Goal: Task Accomplishment & Management: Complete application form

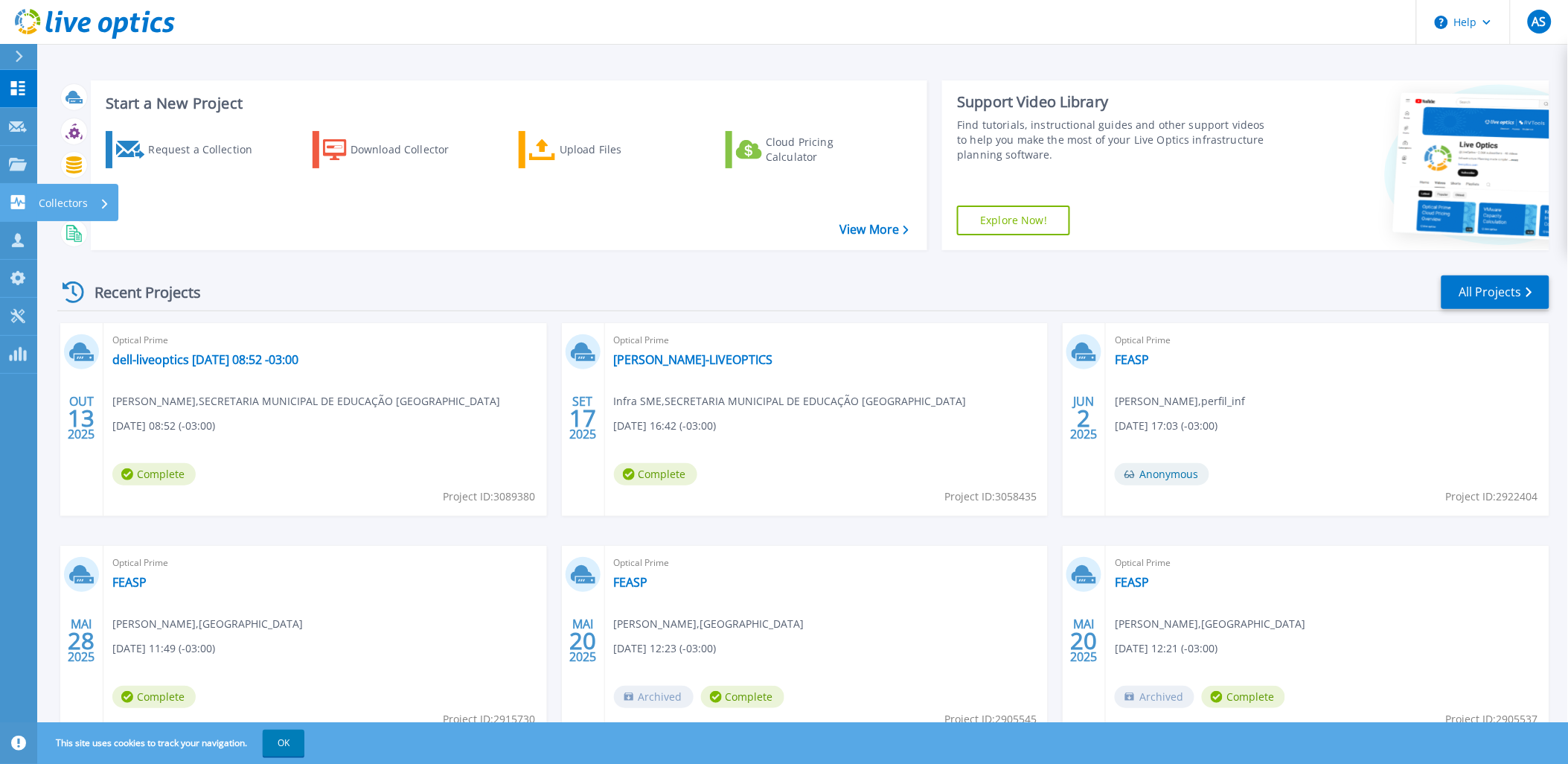
click at [46, 194] on p "Collectors" at bounding box center [63, 204] width 49 height 39
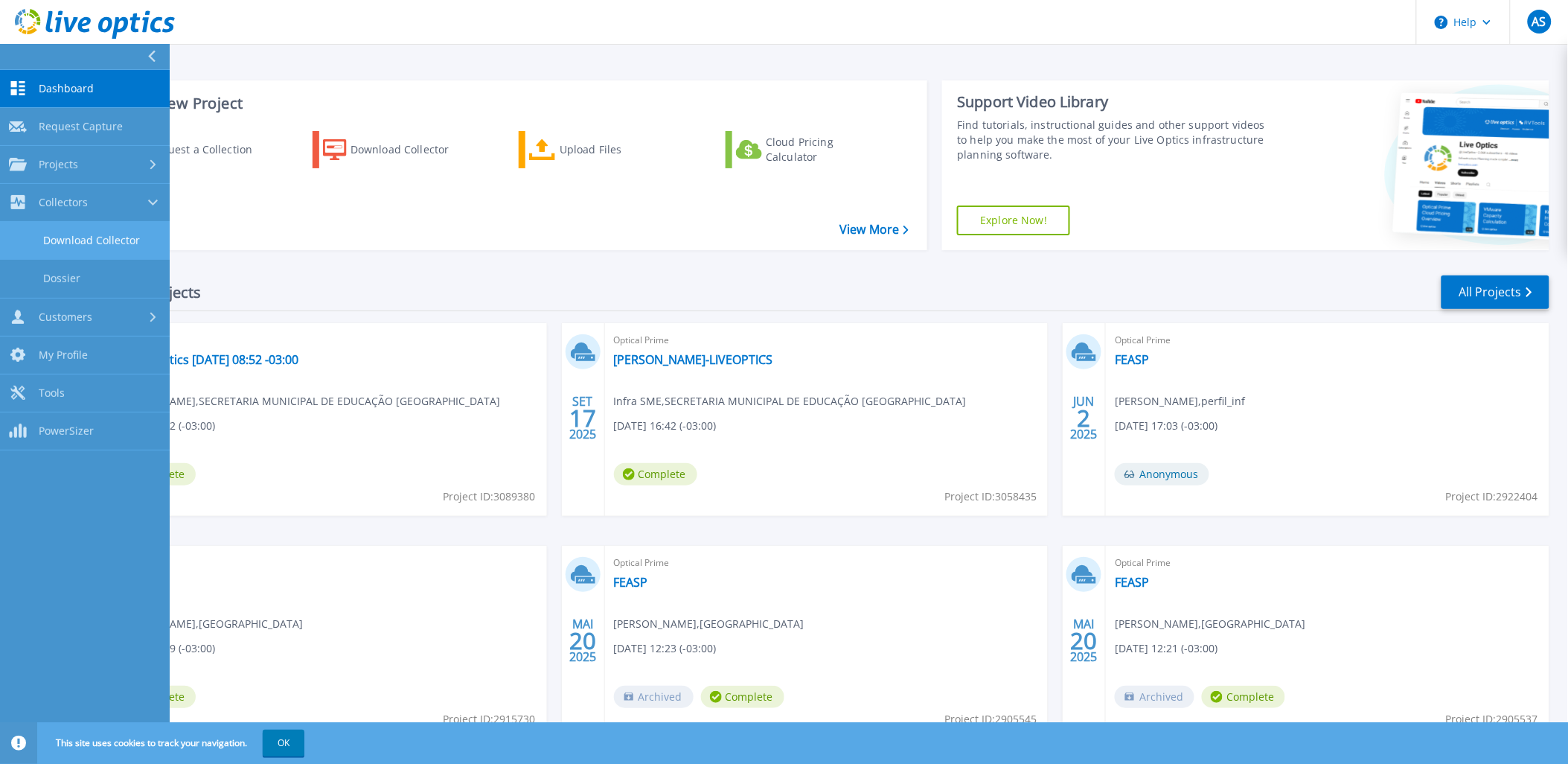
click at [98, 236] on link "Download Collector" at bounding box center [85, 241] width 170 height 38
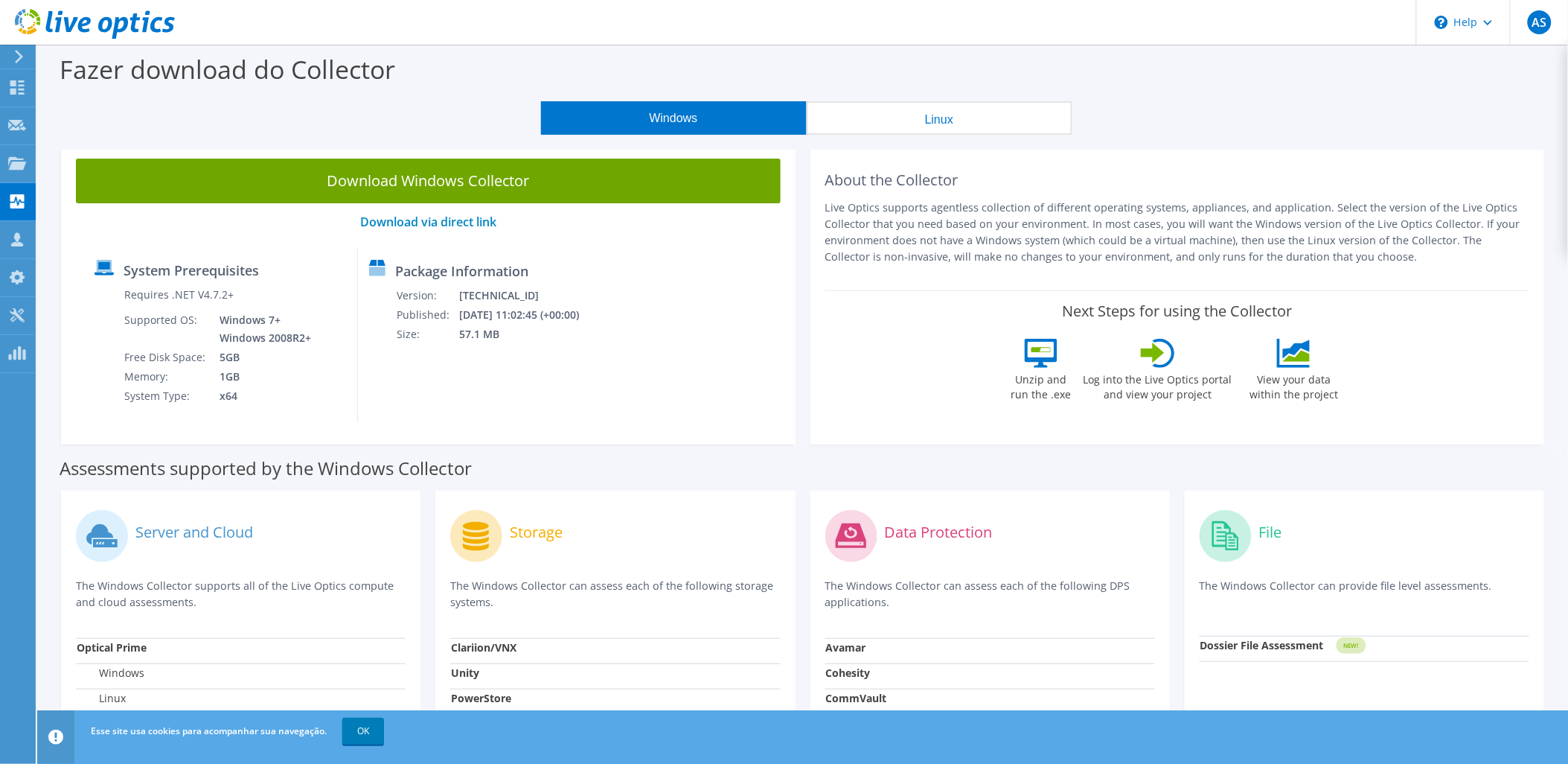
click at [696, 114] on button "Windows" at bounding box center [674, 118] width 266 height 34
click at [697, 117] on button "Windows" at bounding box center [674, 118] width 266 height 34
click at [893, 113] on button "Linux" at bounding box center [940, 118] width 266 height 34
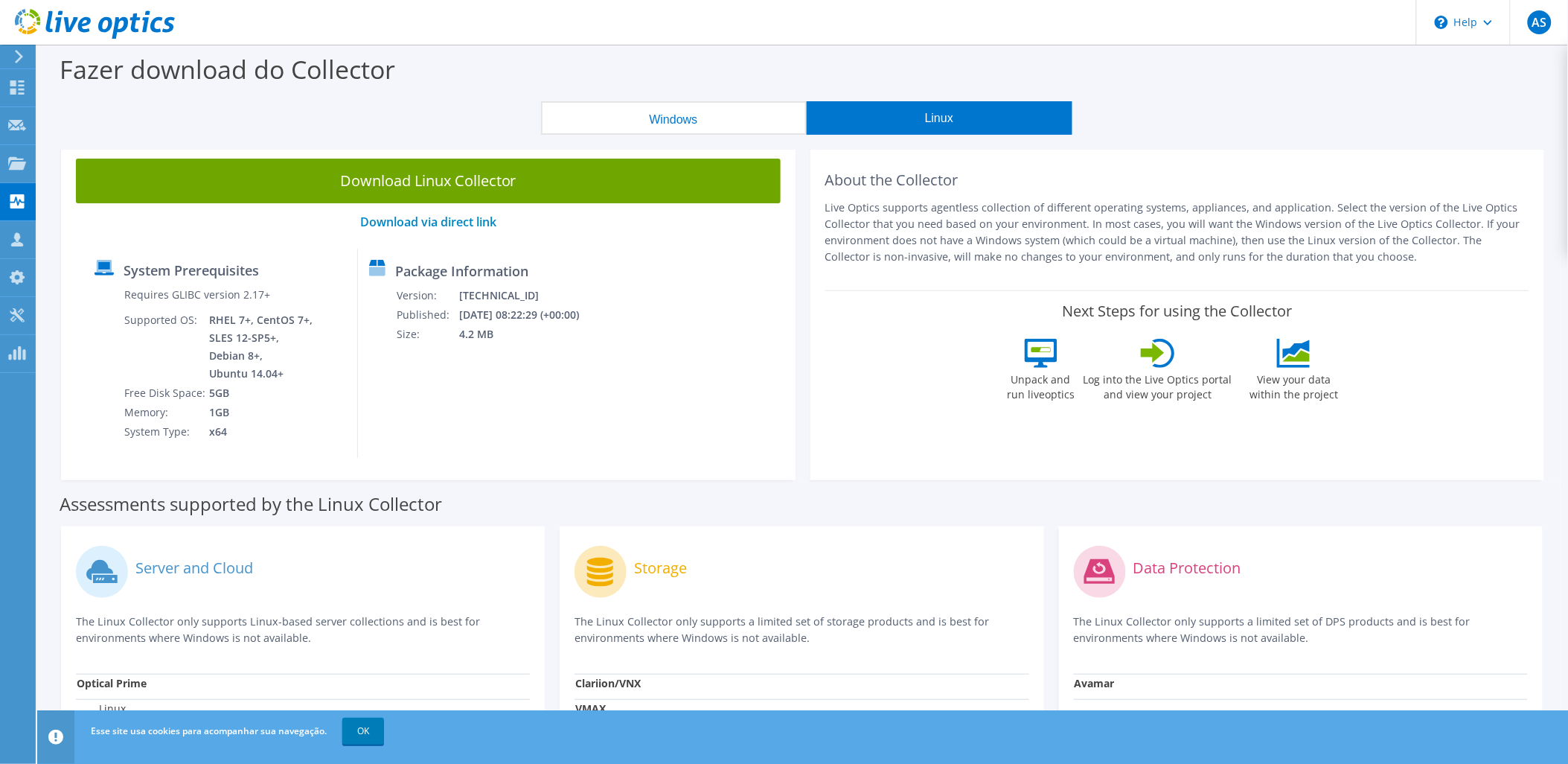
click at [718, 119] on button "Windows" at bounding box center [674, 118] width 266 height 34
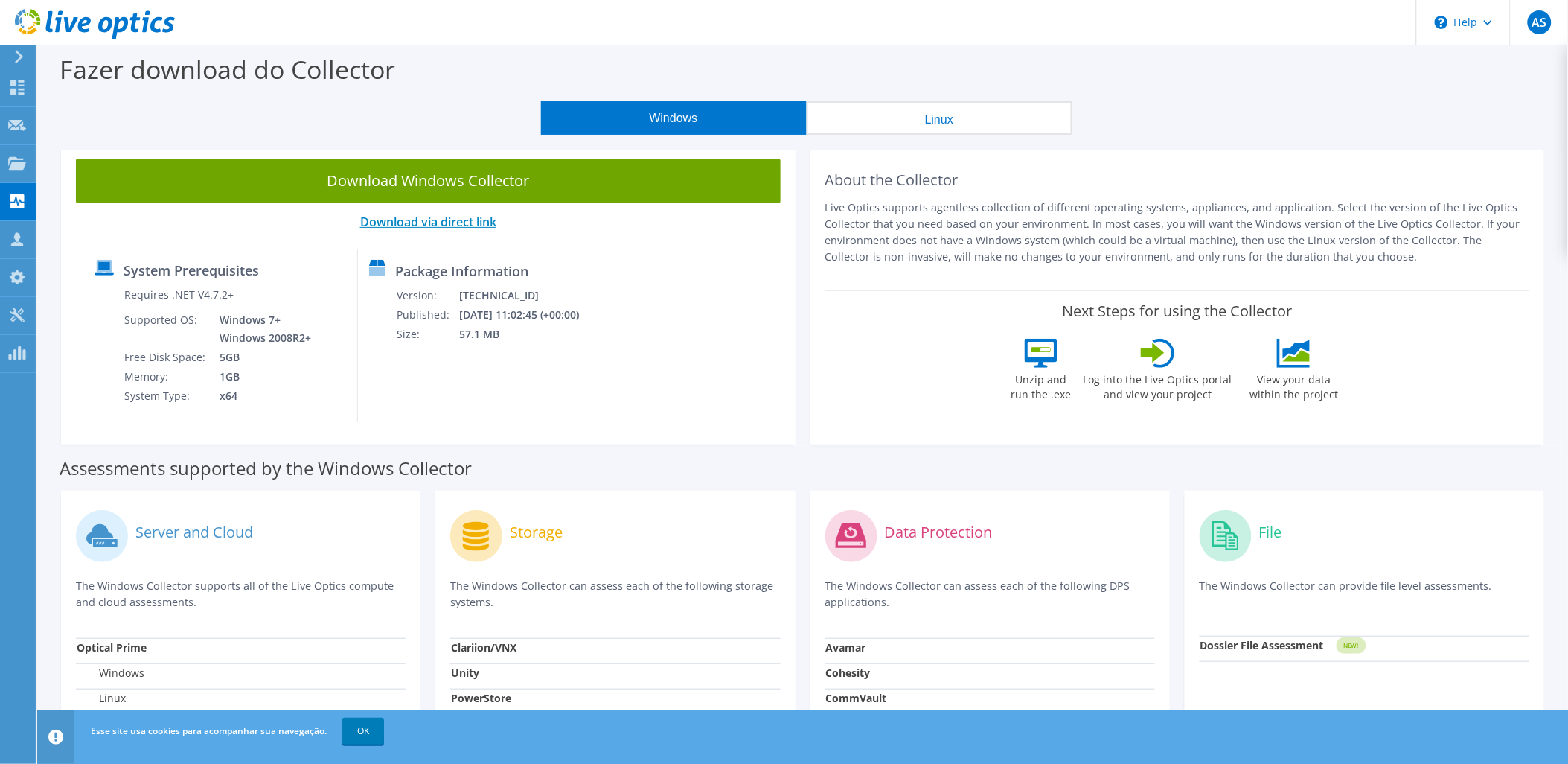
click at [426, 223] on link "Download via direct link" at bounding box center [428, 221] width 136 height 16
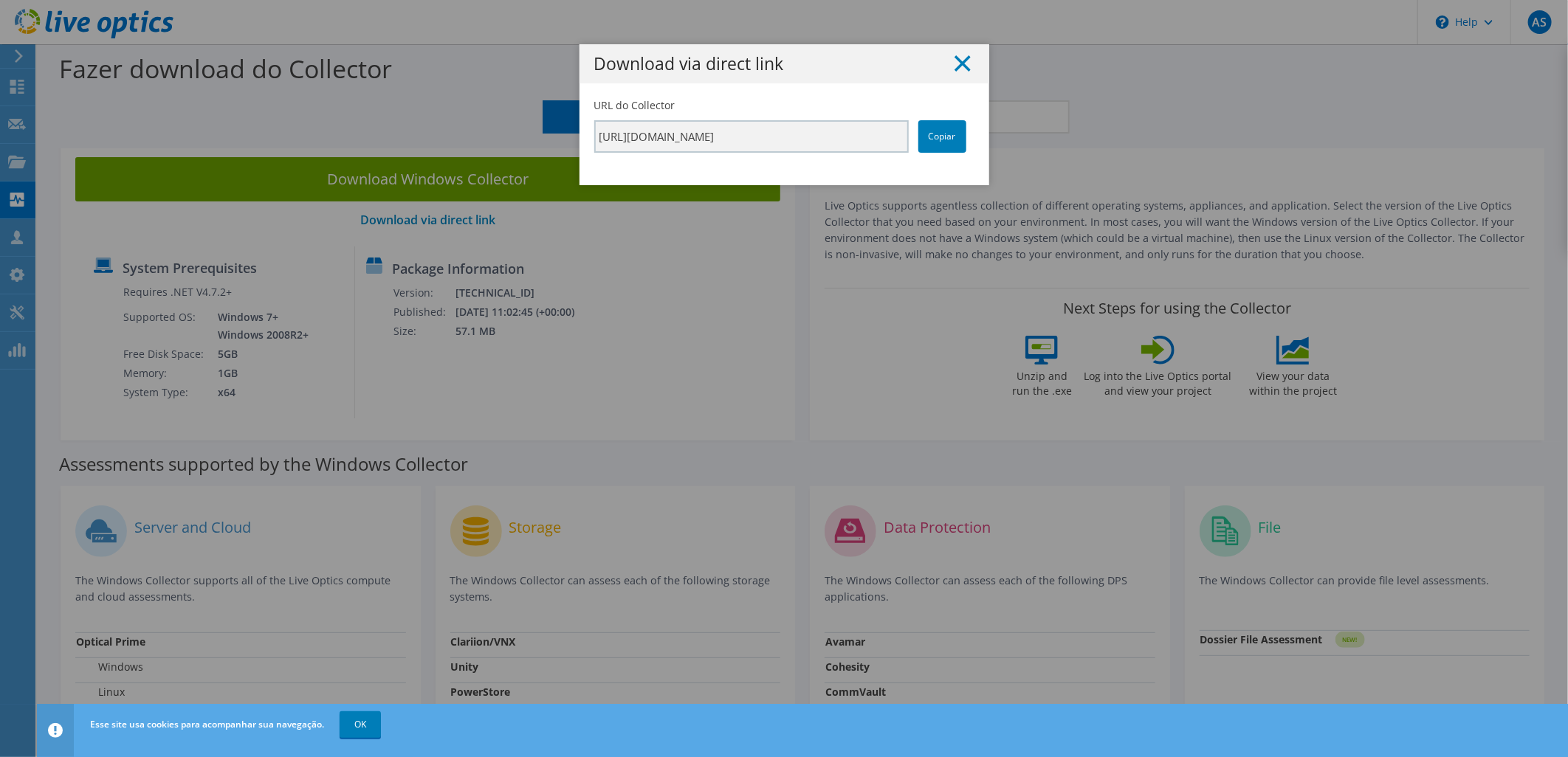
click at [957, 56] on icon at bounding box center [962, 63] width 16 height 16
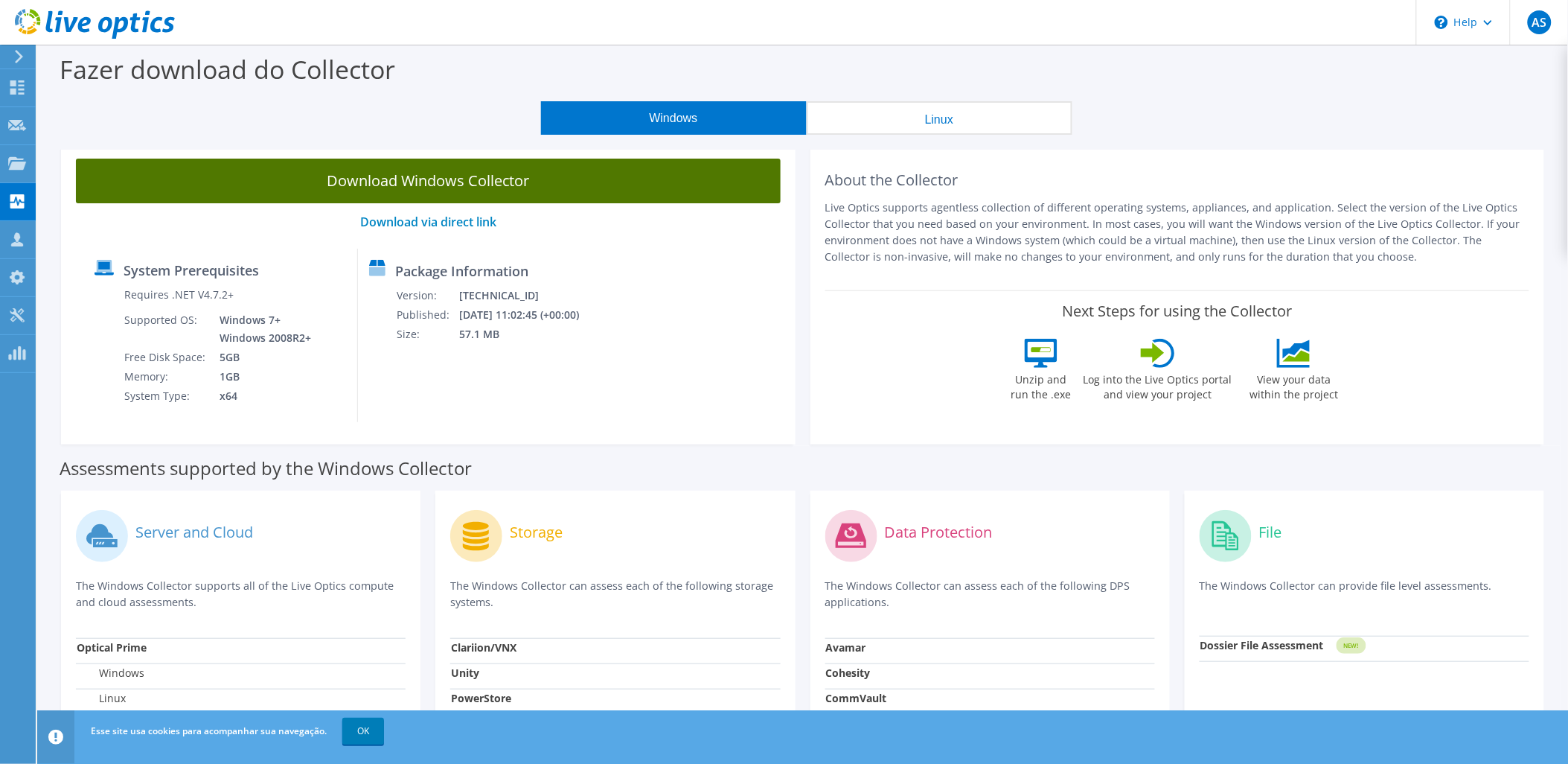
click at [468, 172] on link "Download Windows Collector" at bounding box center [428, 180] width 705 height 45
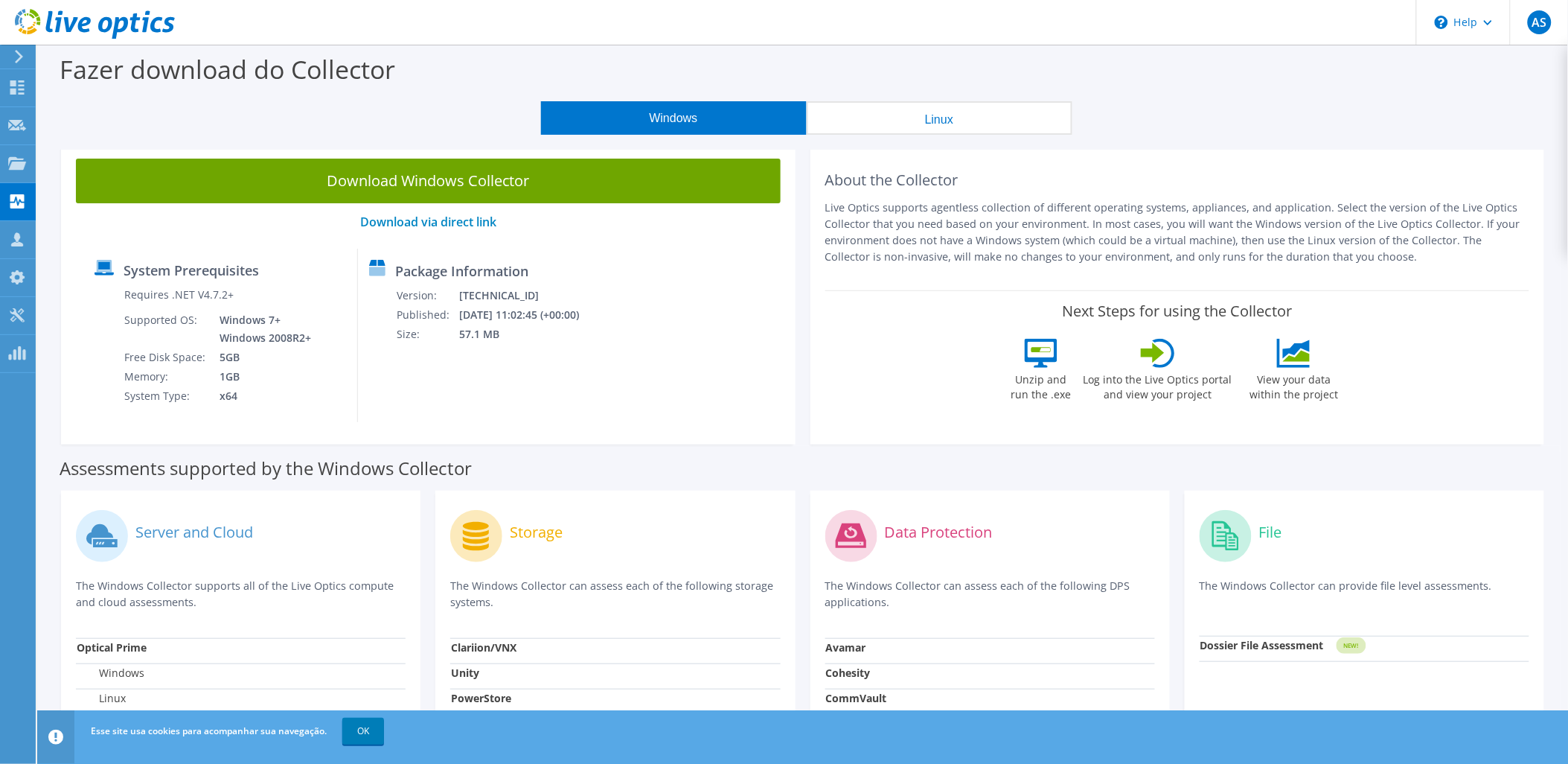
click at [400, 106] on div "Windows Linux" at bounding box center [807, 118] width 1509 height 34
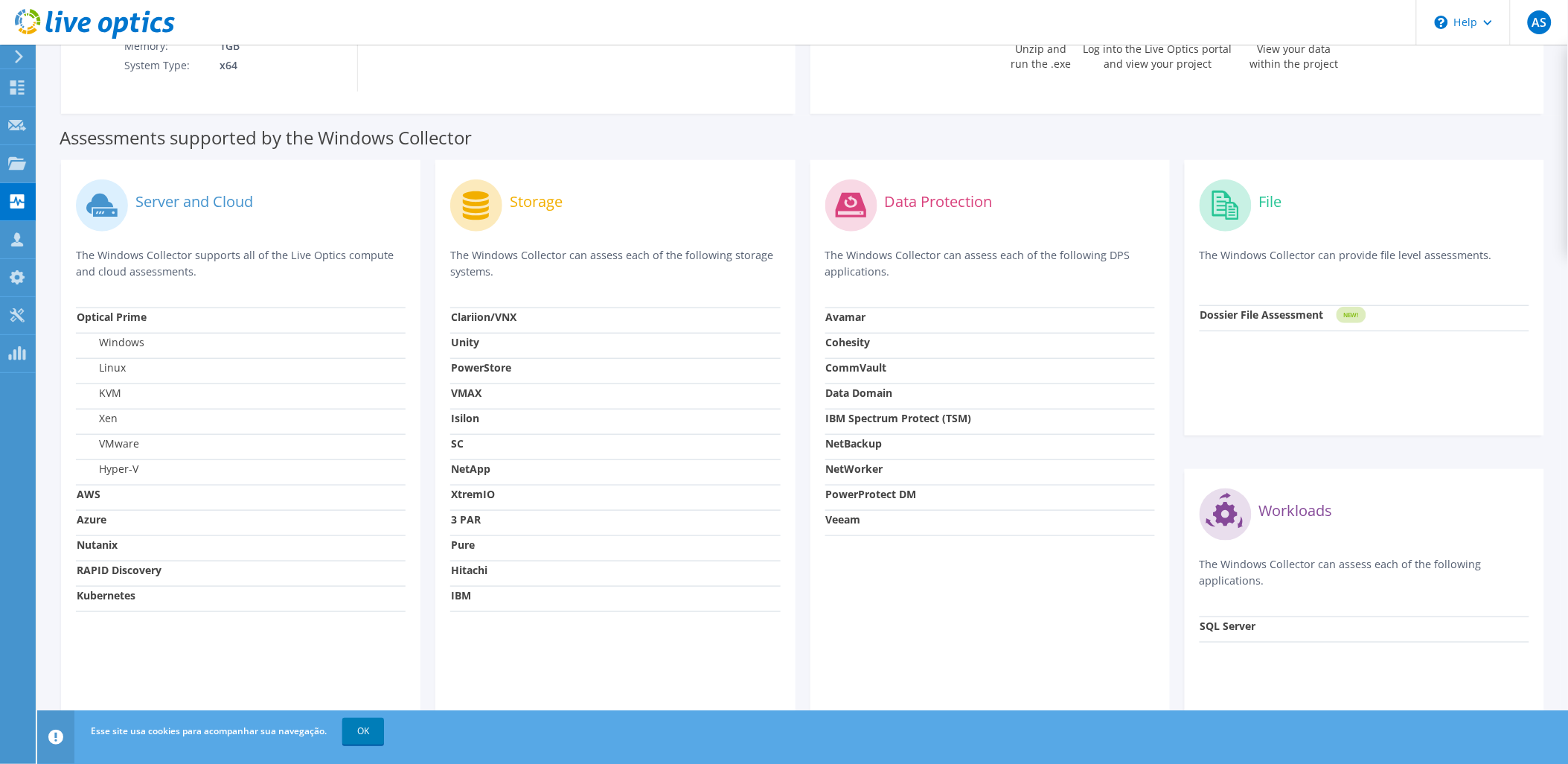
scroll to position [385, 0]
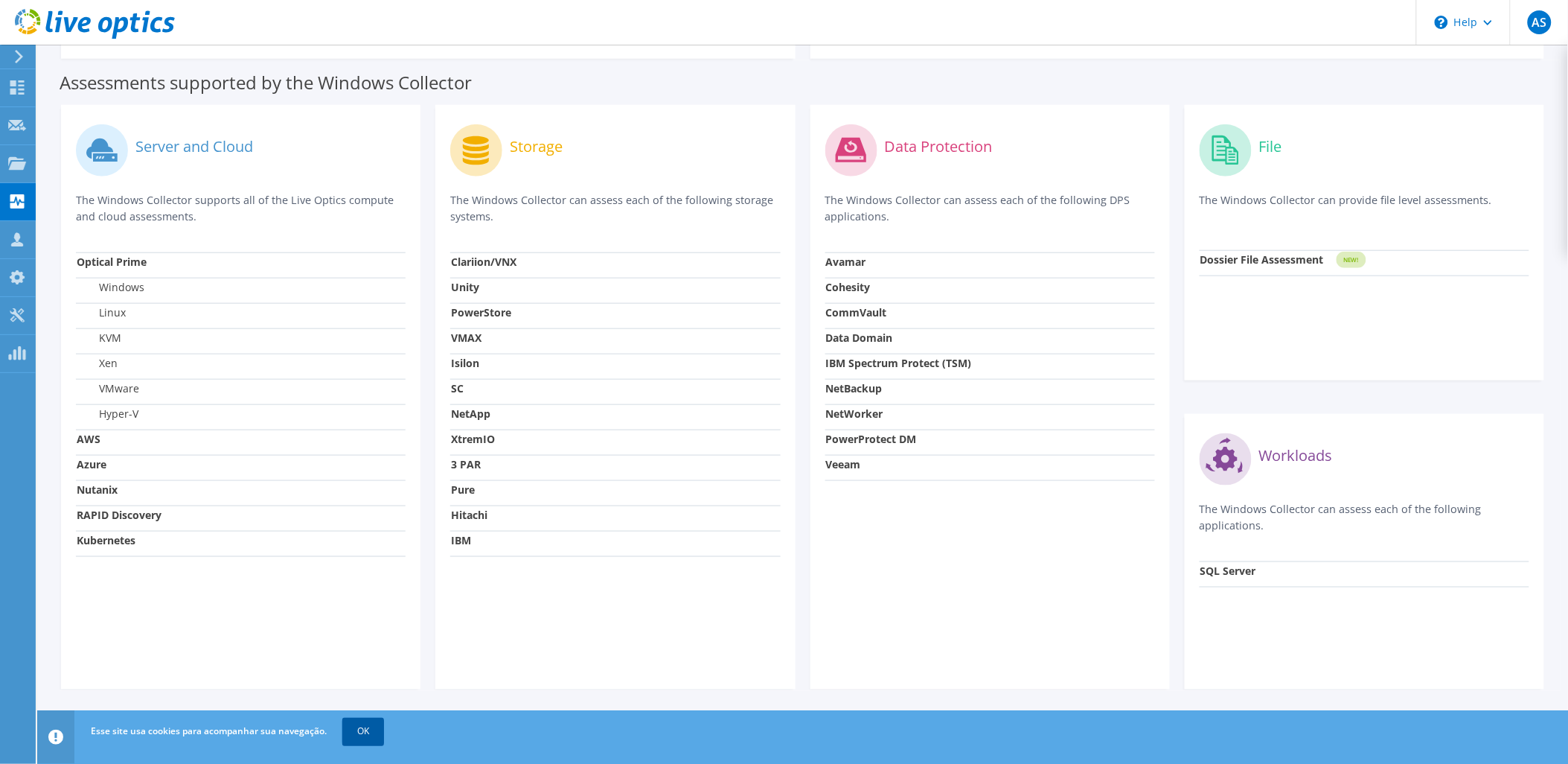
click at [376, 735] on link "OK" at bounding box center [363, 731] width 42 height 27
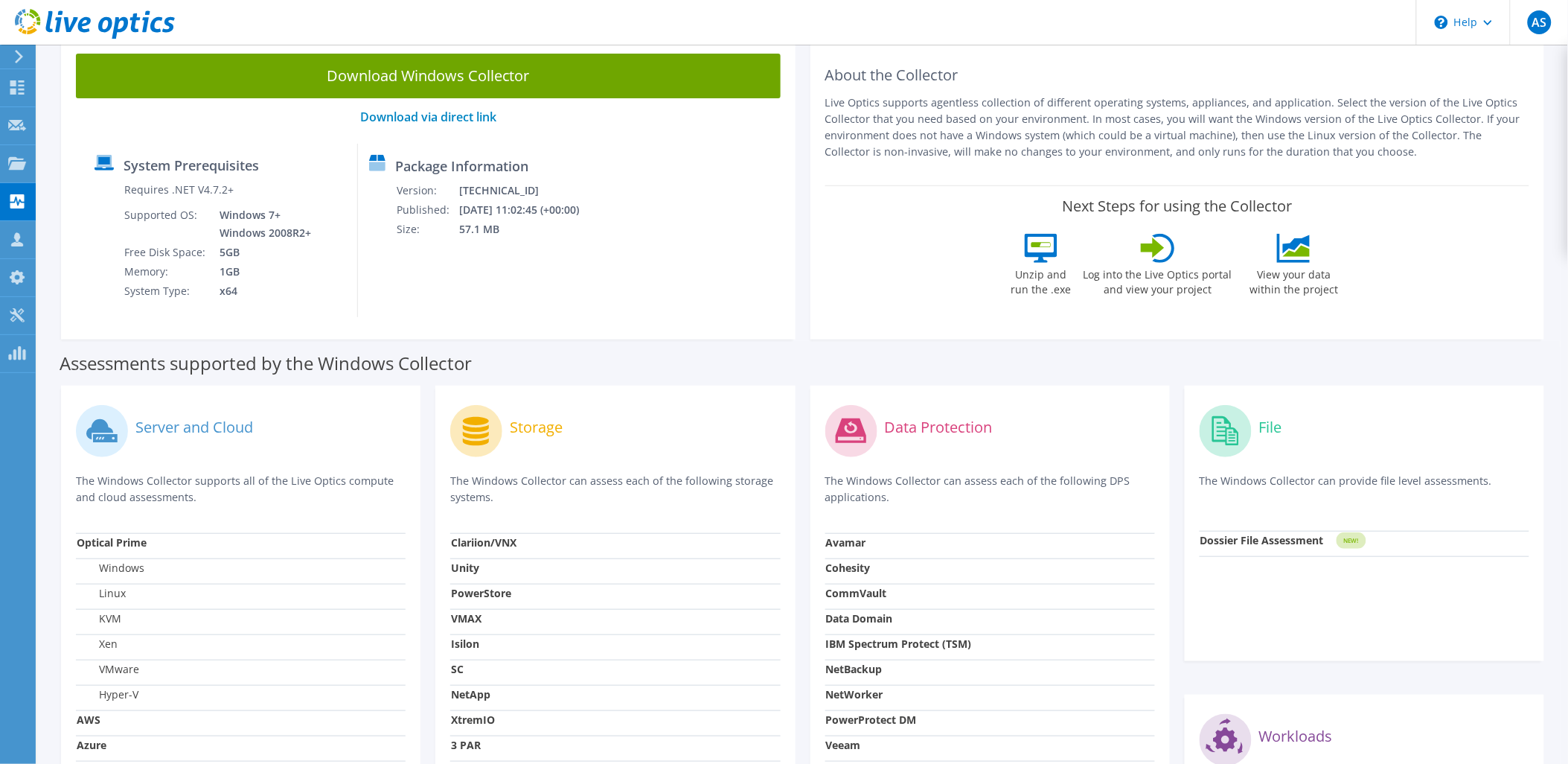
scroll to position [0, 0]
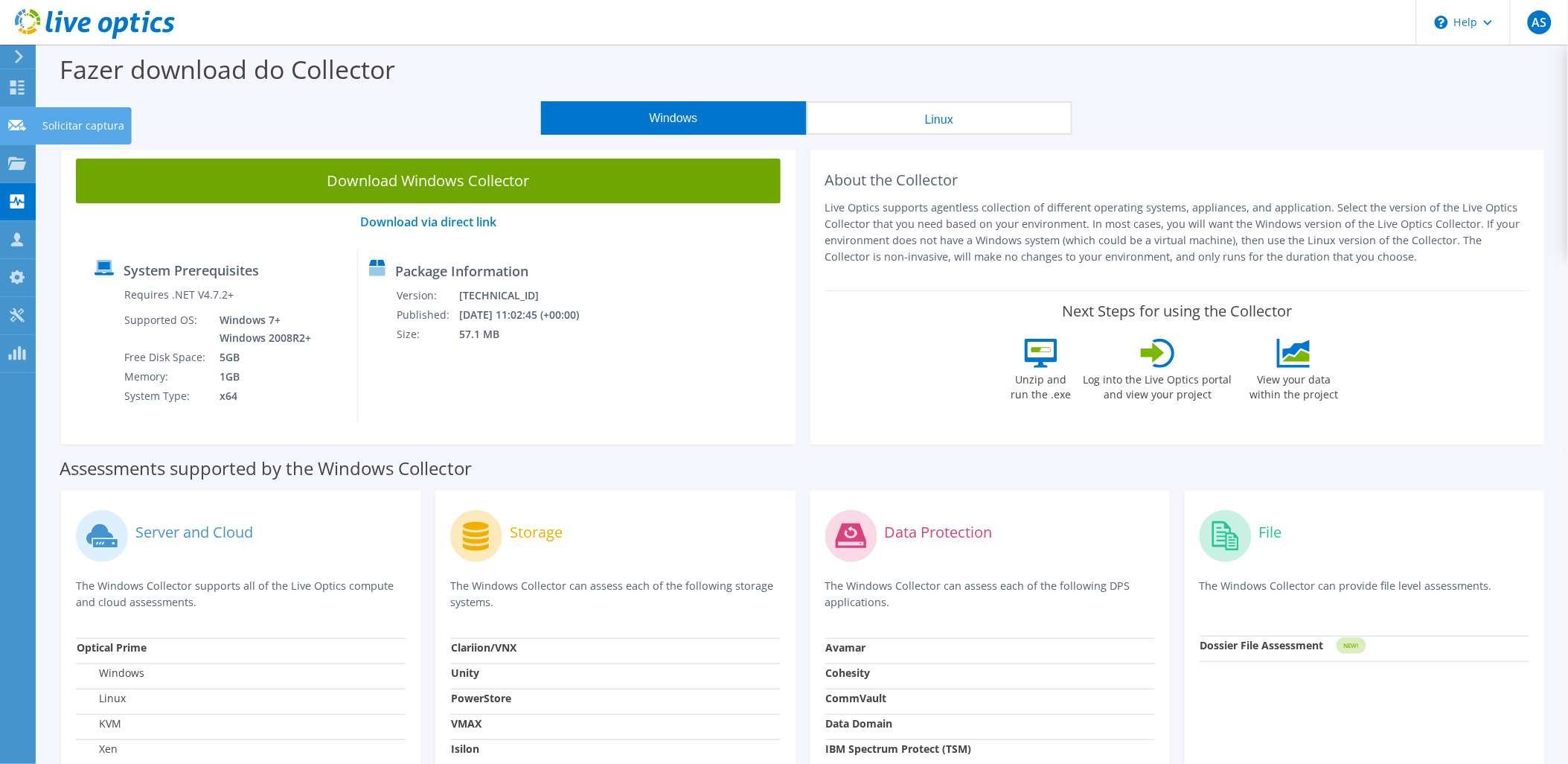
click at [64, 117] on div "Solicitar captura" at bounding box center [83, 125] width 97 height 37
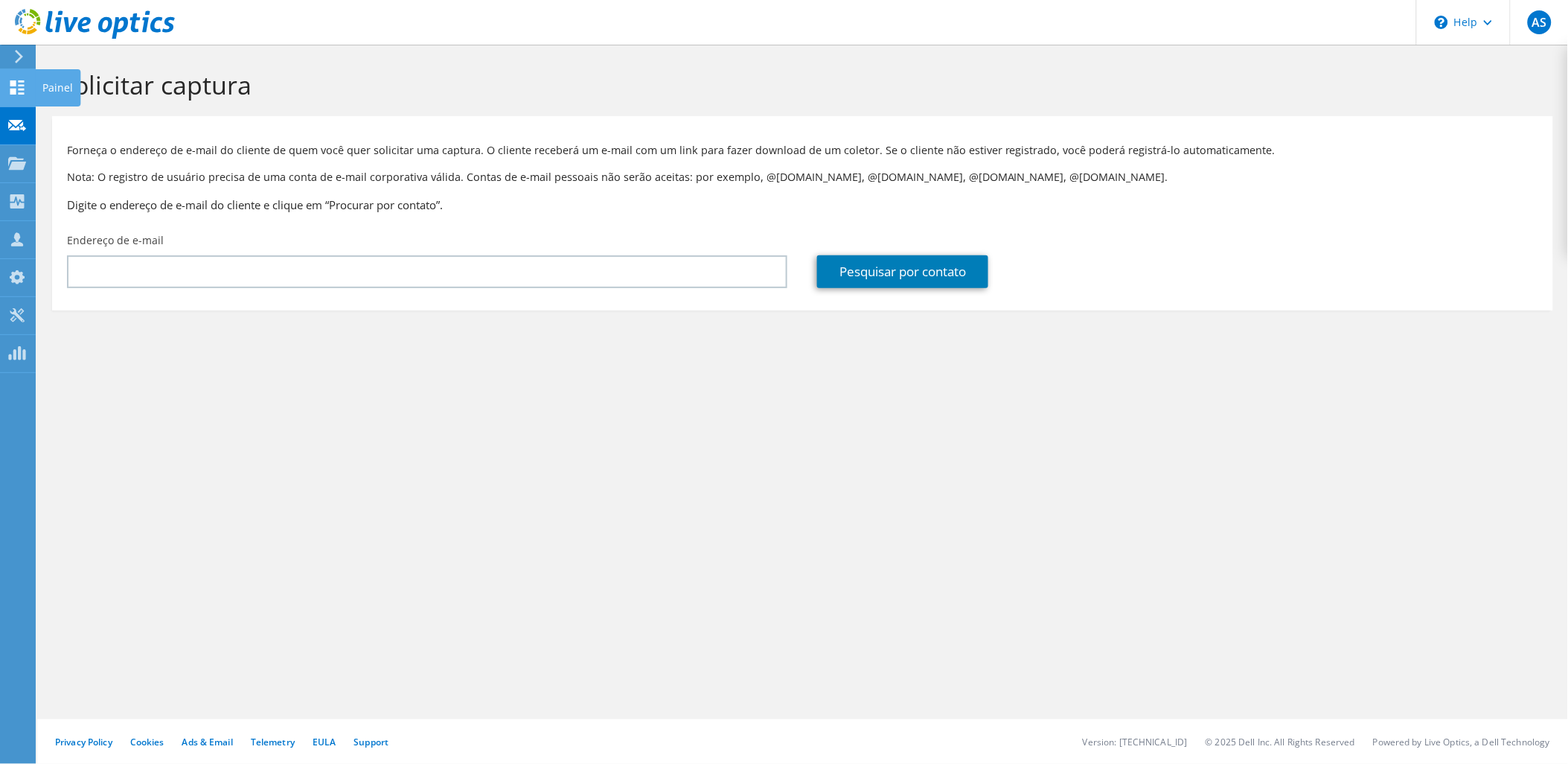
click at [9, 88] on icon at bounding box center [17, 88] width 18 height 14
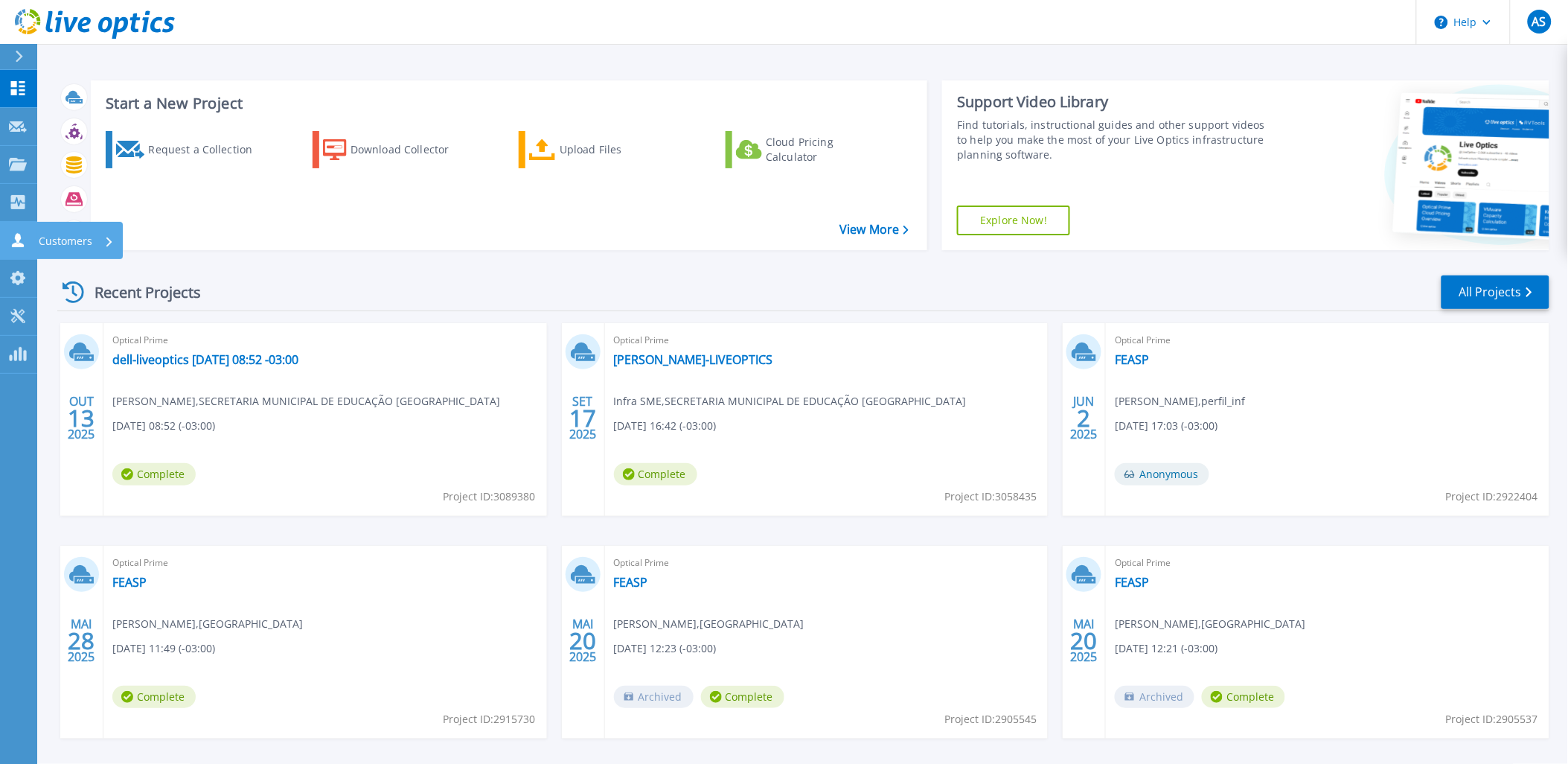
click at [54, 231] on p "Customers" at bounding box center [66, 241] width 54 height 39
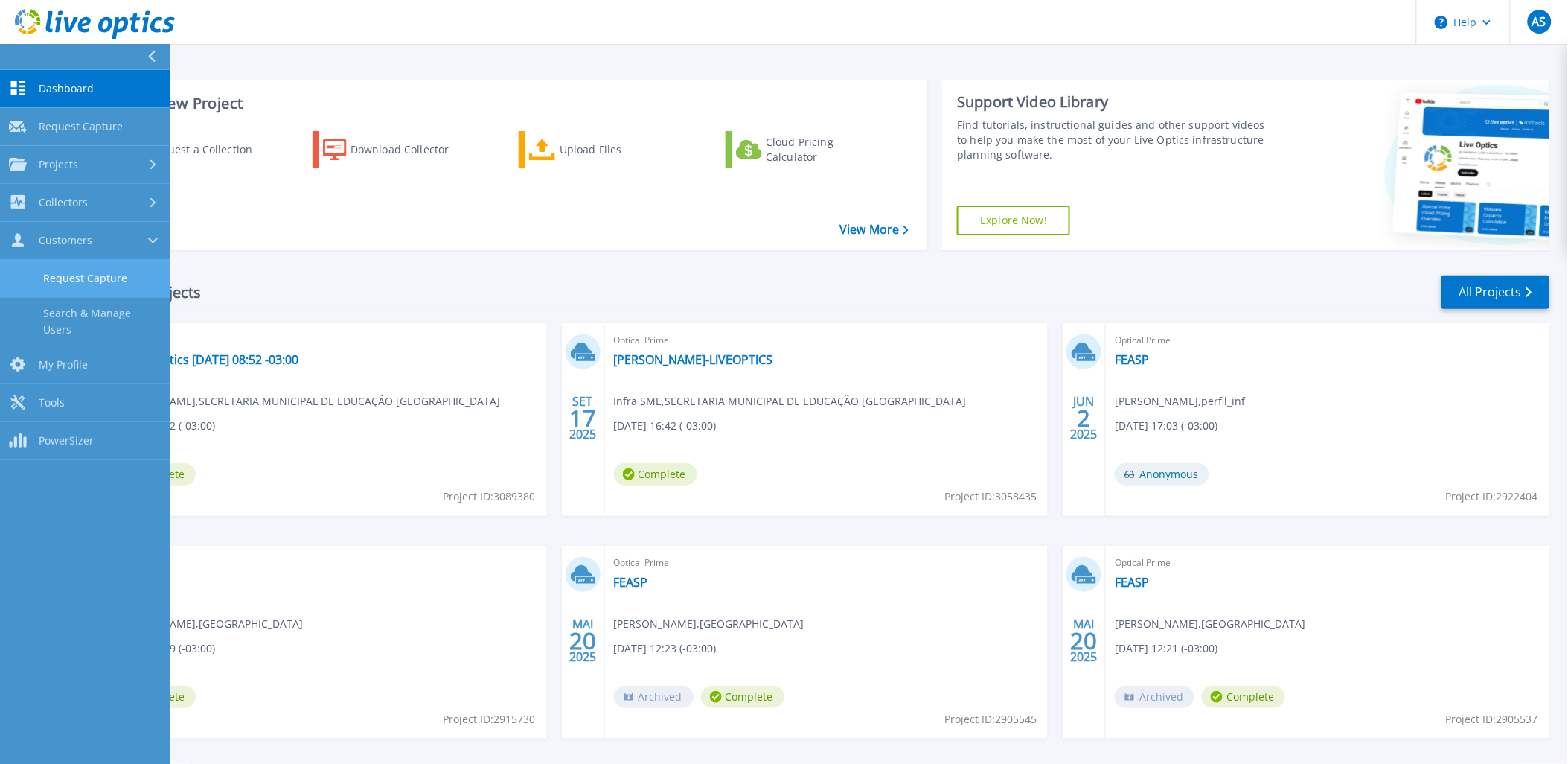
click at [81, 277] on link "Request Capture" at bounding box center [85, 279] width 170 height 38
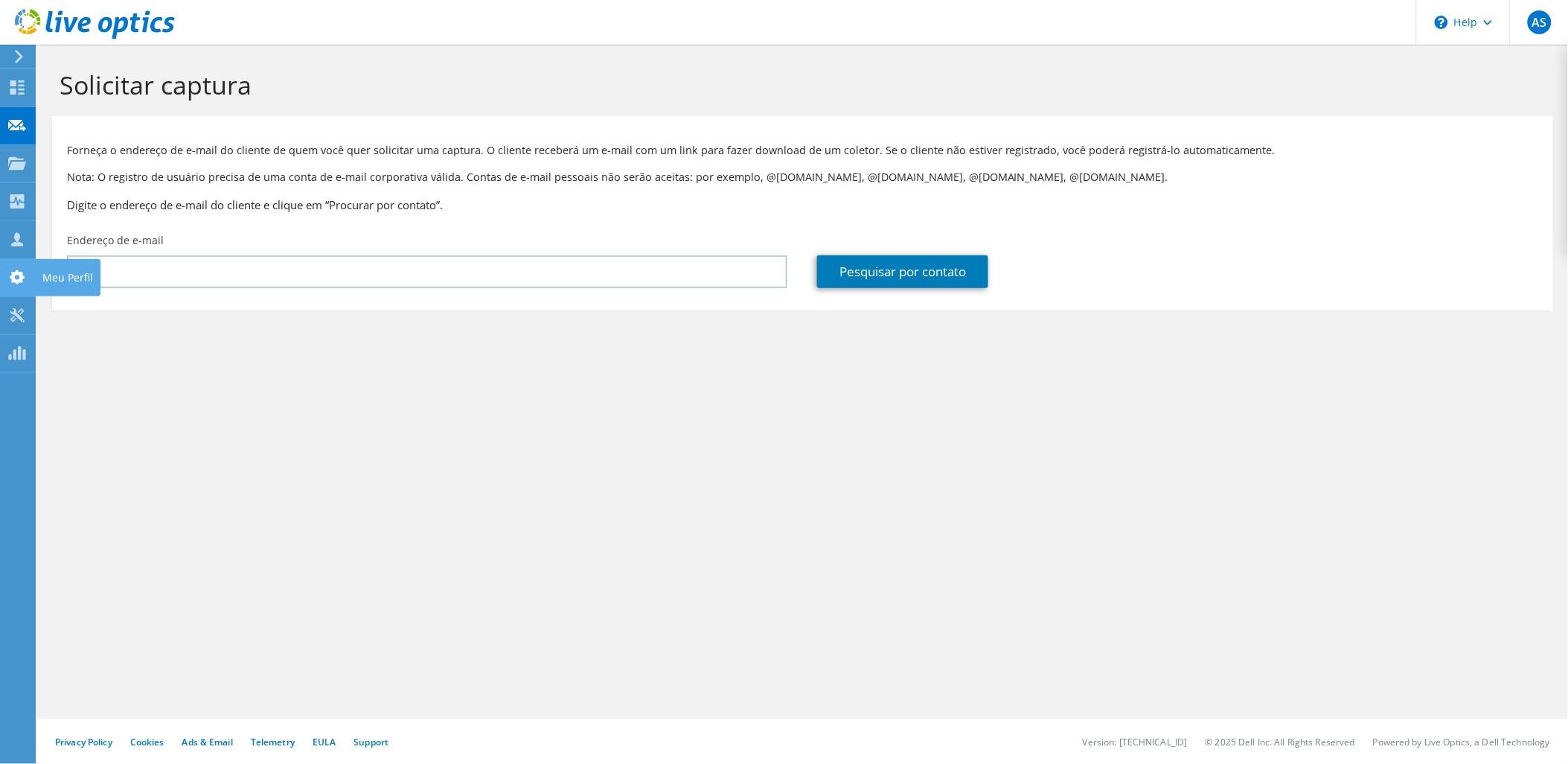
click at [16, 272] on use at bounding box center [18, 277] width 15 height 14
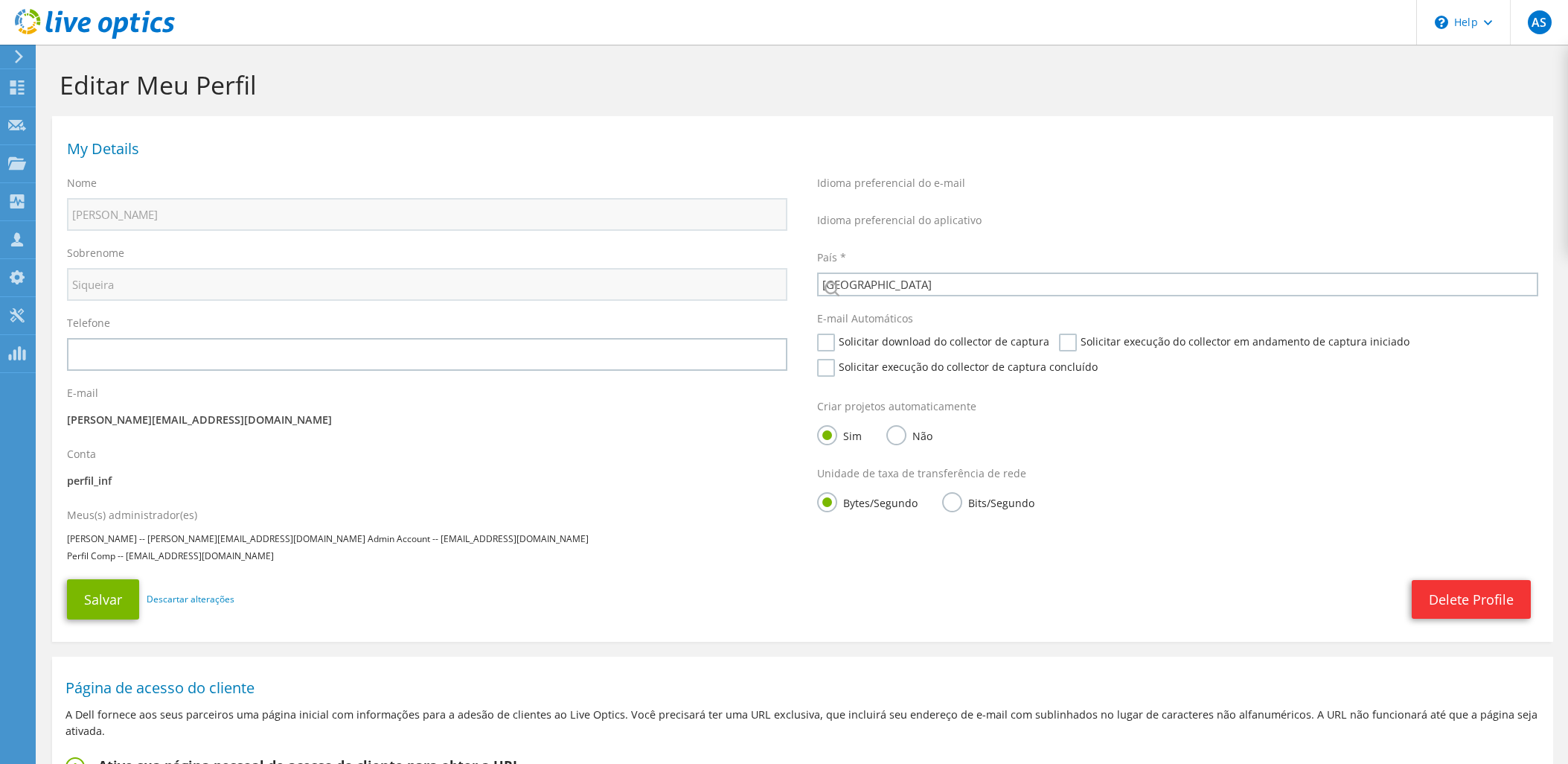
select select "30"
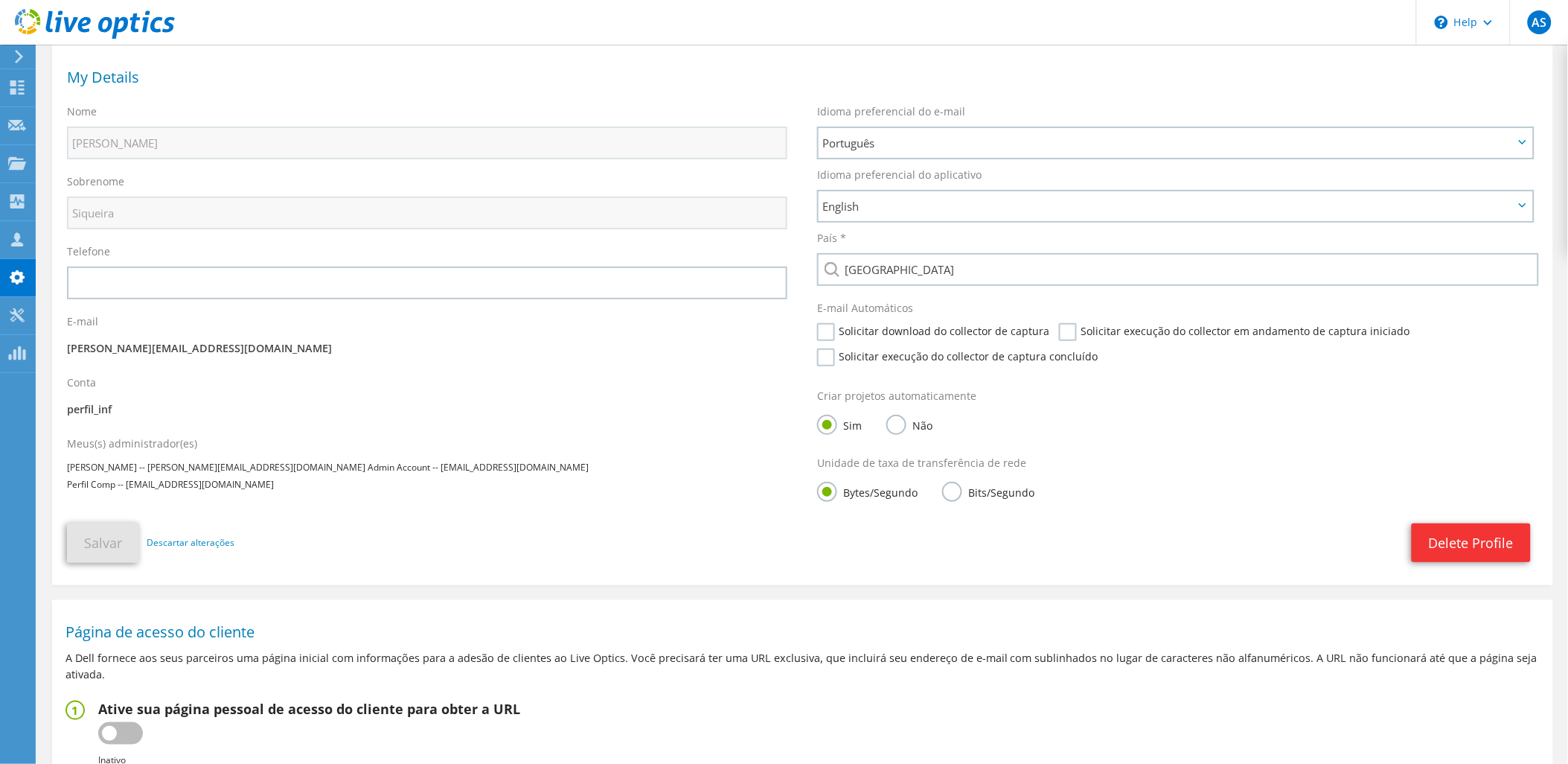
scroll to position [199, 0]
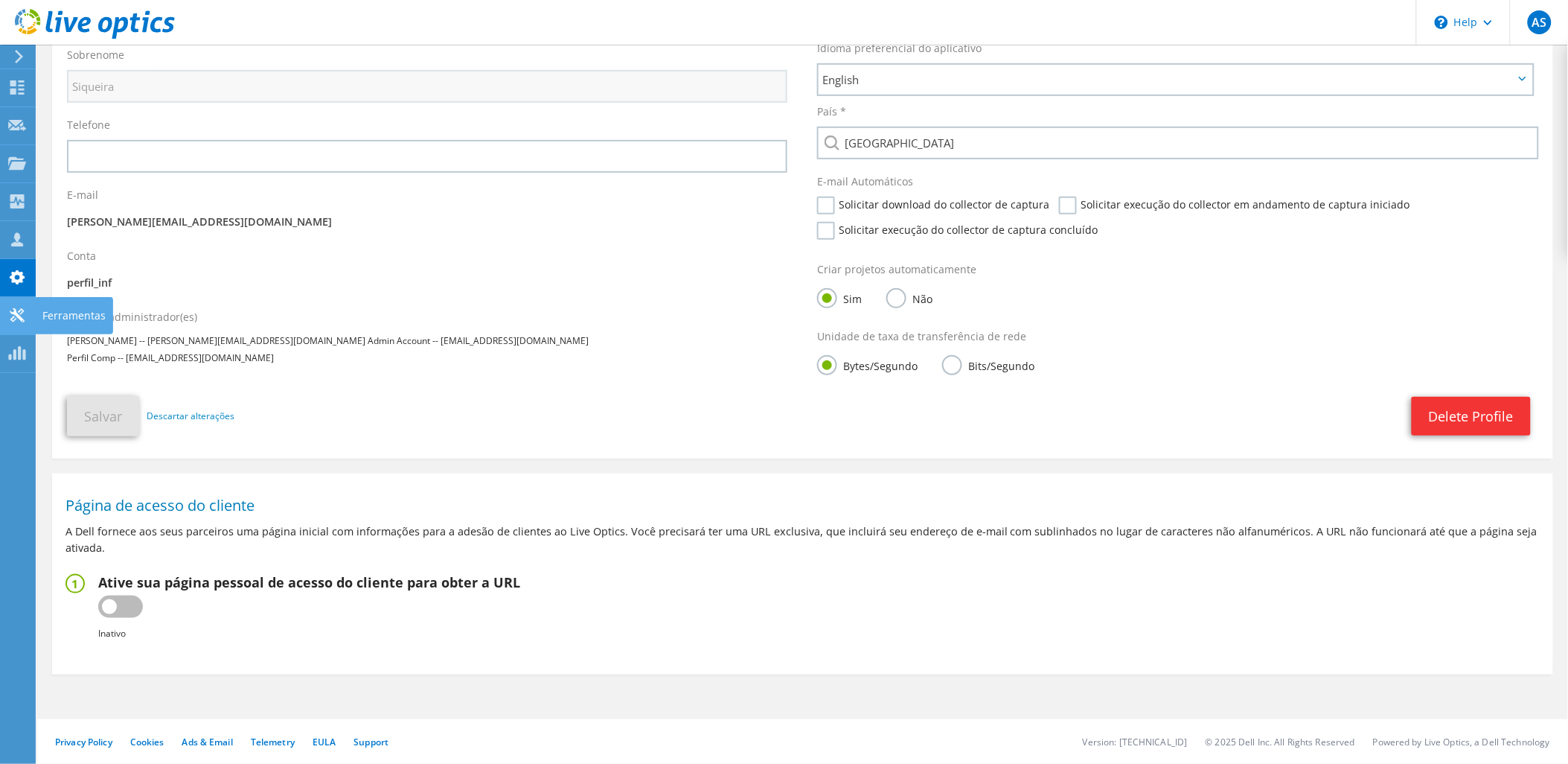
click at [12, 308] on icon at bounding box center [17, 315] width 18 height 14
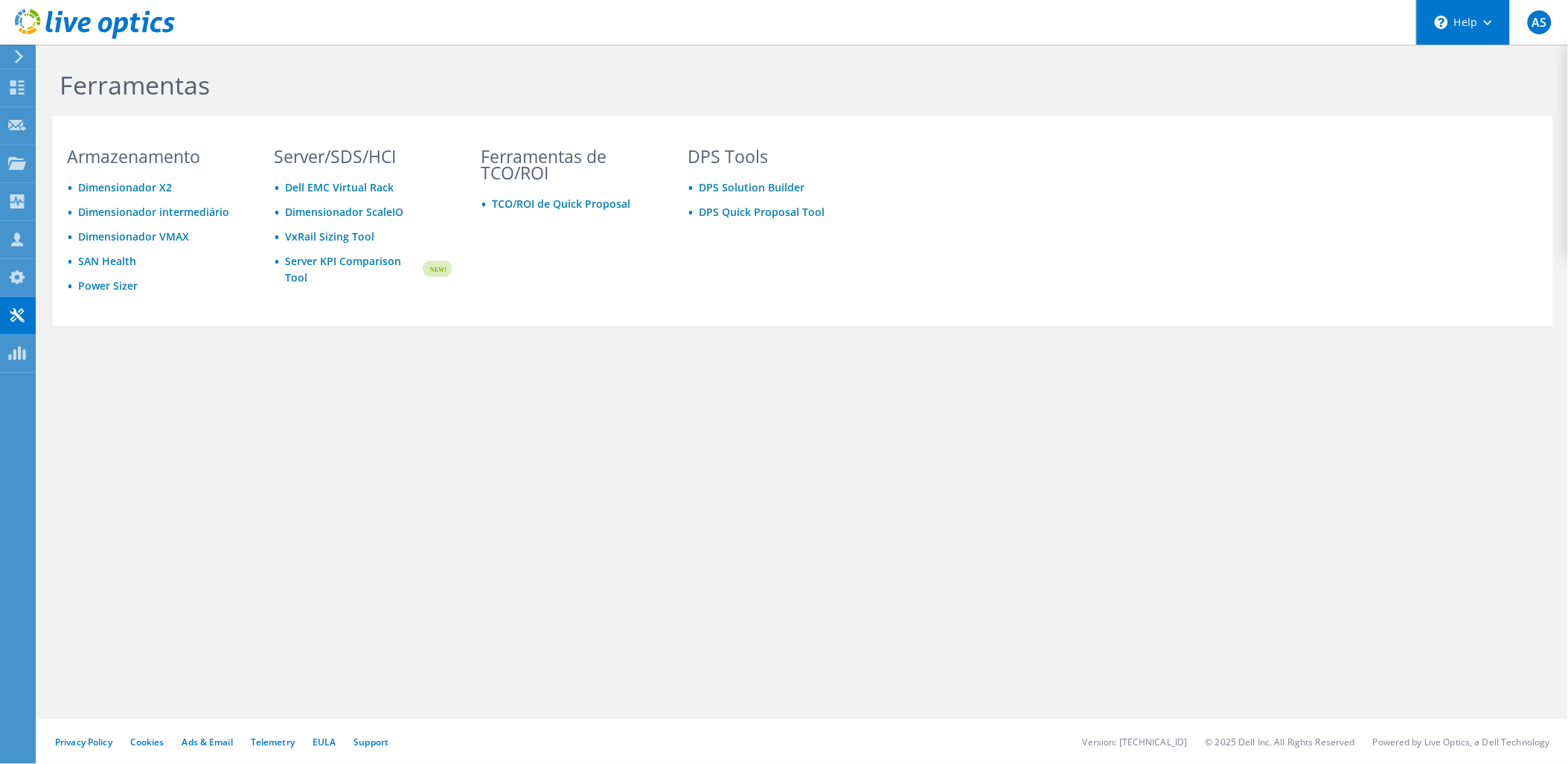
click at [1483, 19] on div "\n Help" at bounding box center [1463, 22] width 93 height 45
click at [1463, 61] on link "Explore Helpful Articles" at bounding box center [1500, 63] width 166 height 36
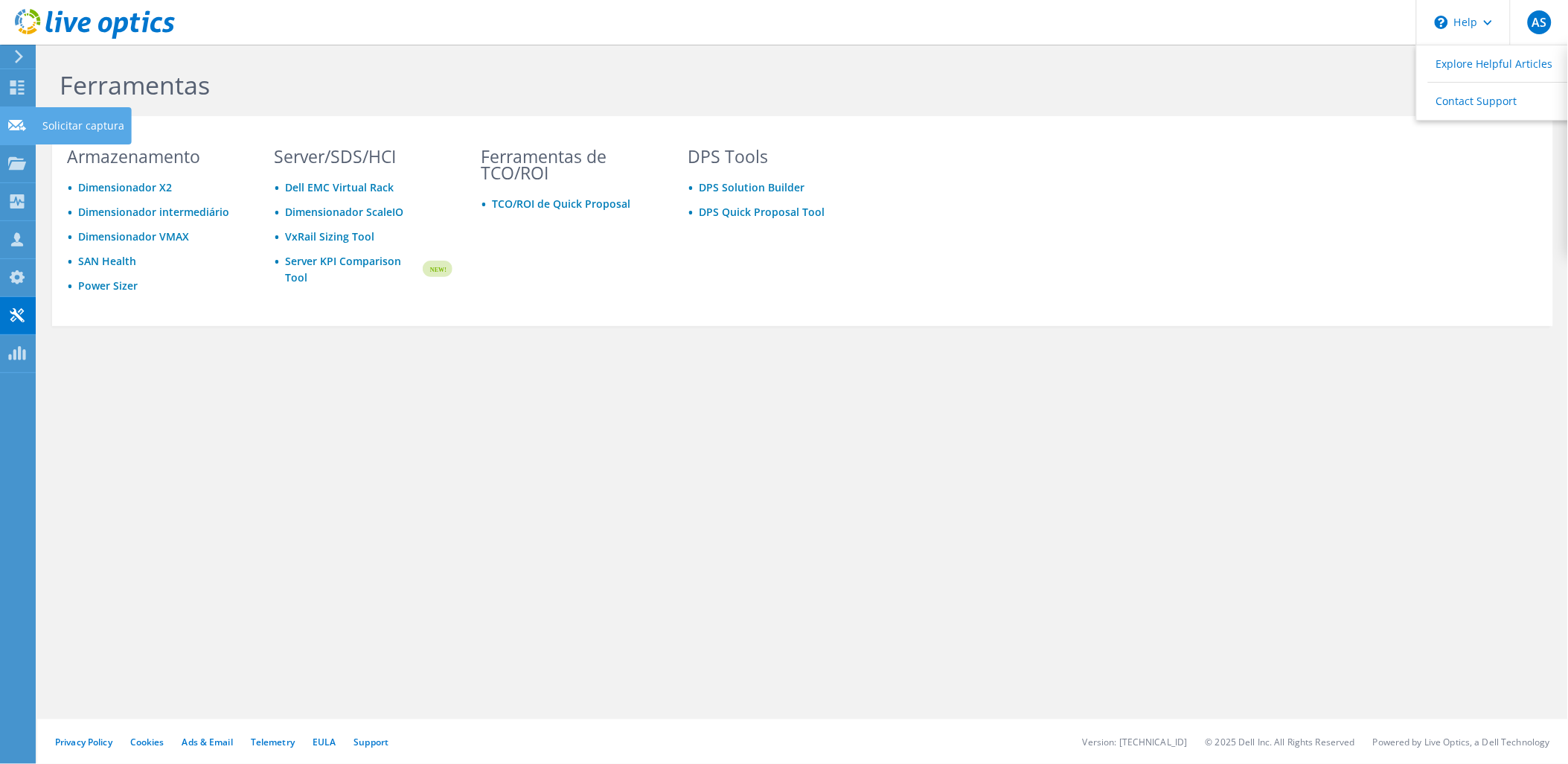
click at [16, 125] on icon at bounding box center [17, 125] width 18 height 14
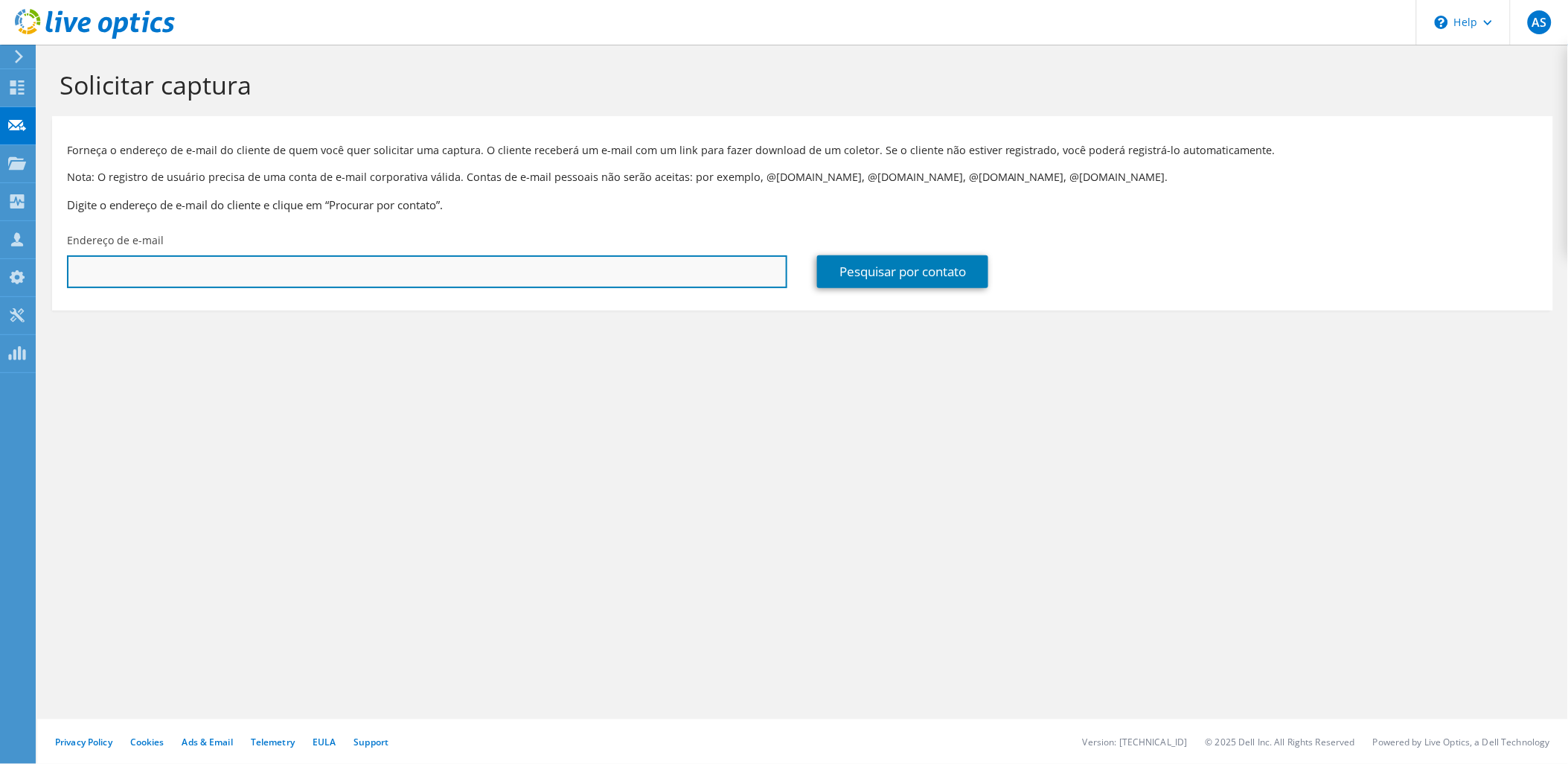
click at [151, 268] on input "text" at bounding box center [427, 272] width 721 height 33
paste input "diogo.feitosa@great.ufc.br"
type input "diogo.feitosa@great.ufc.br"
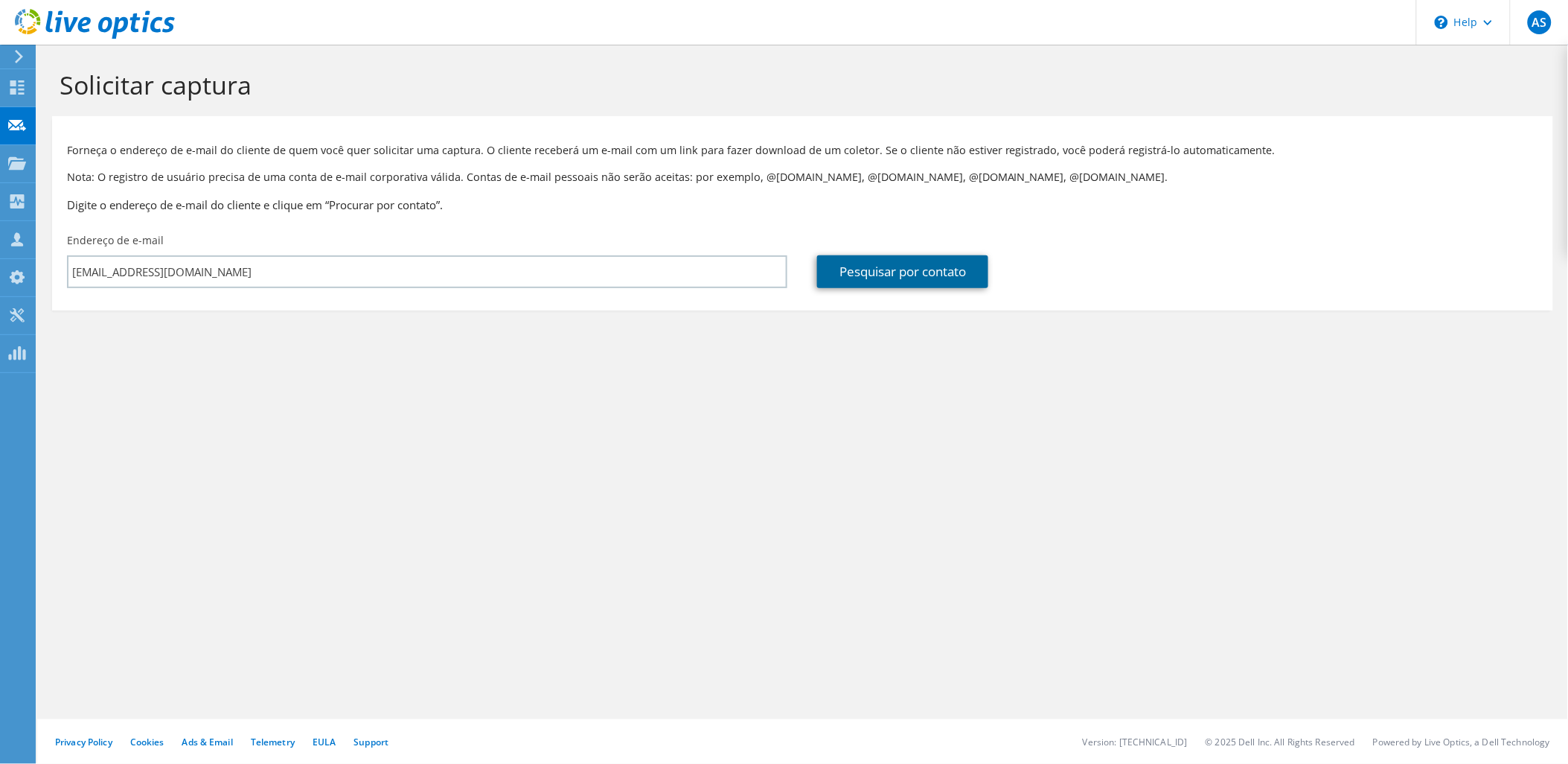
click at [901, 265] on link "Pesquisar por contato" at bounding box center [903, 272] width 172 height 33
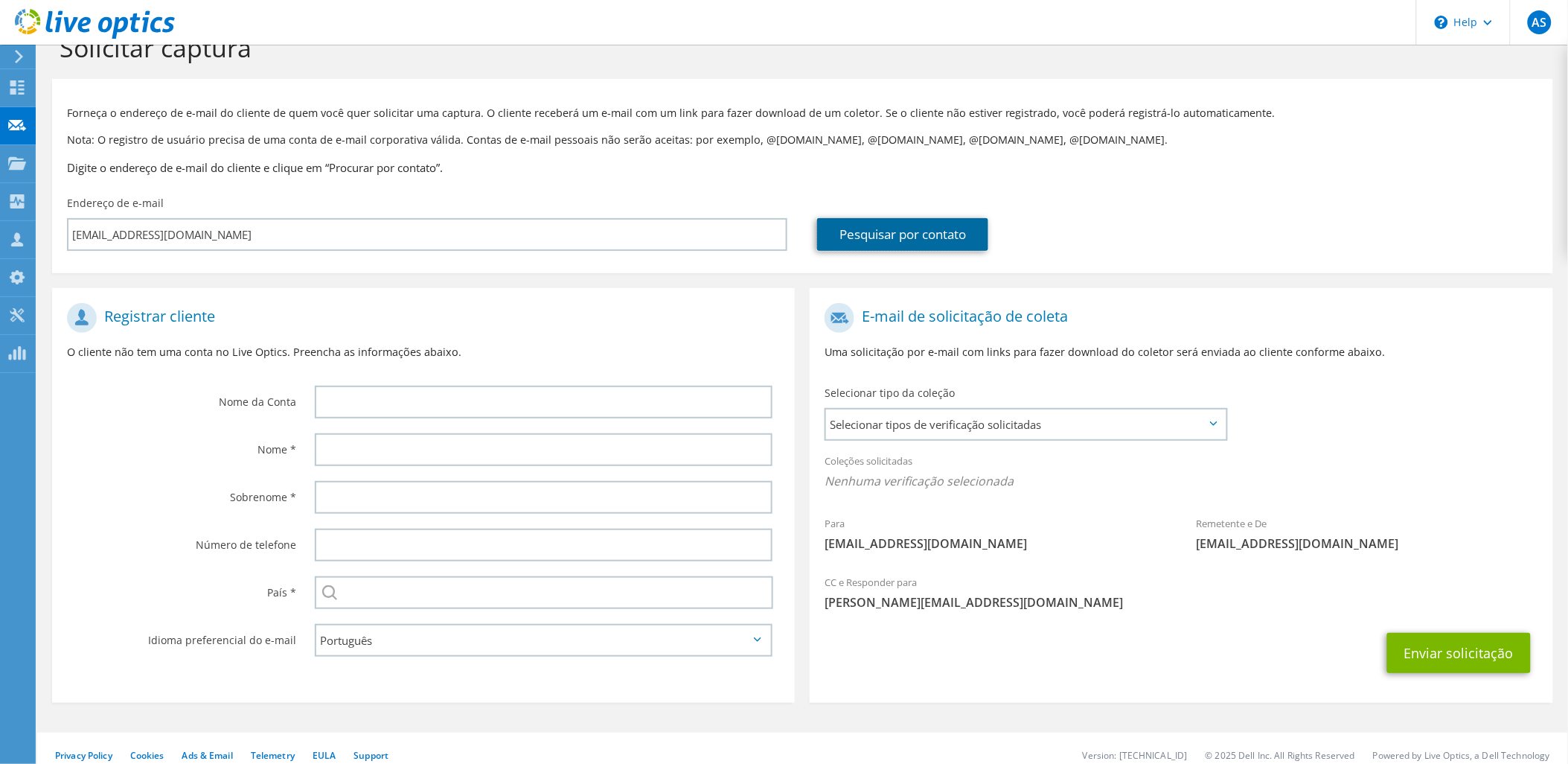
scroll to position [52, 0]
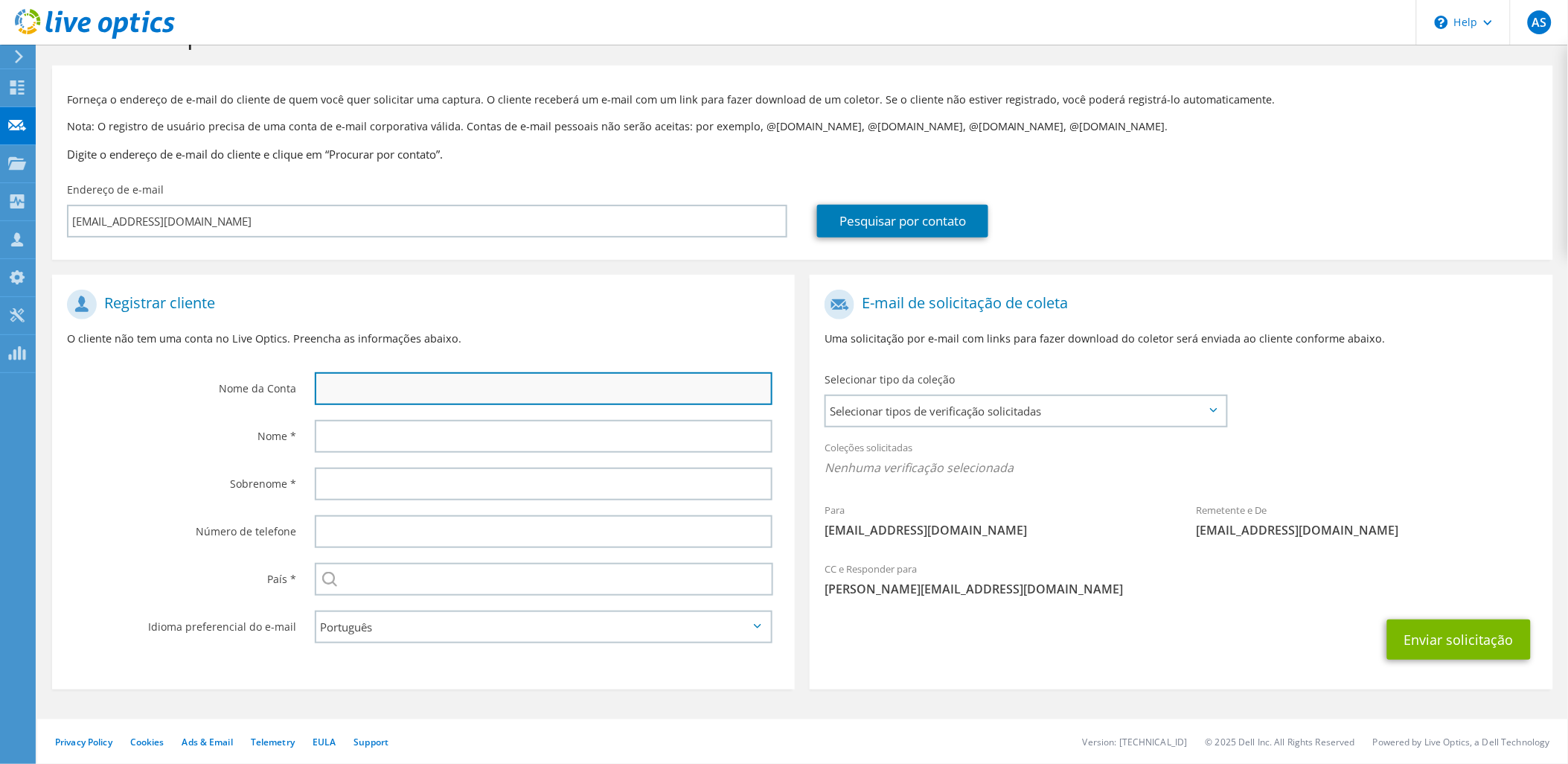
click at [378, 391] on input "text" at bounding box center [543, 388] width 458 height 33
paste input "Fundação Cearense de Pesquisa e Cultura"
type input "Fundação Cearense de Pesquisa e Cultura"
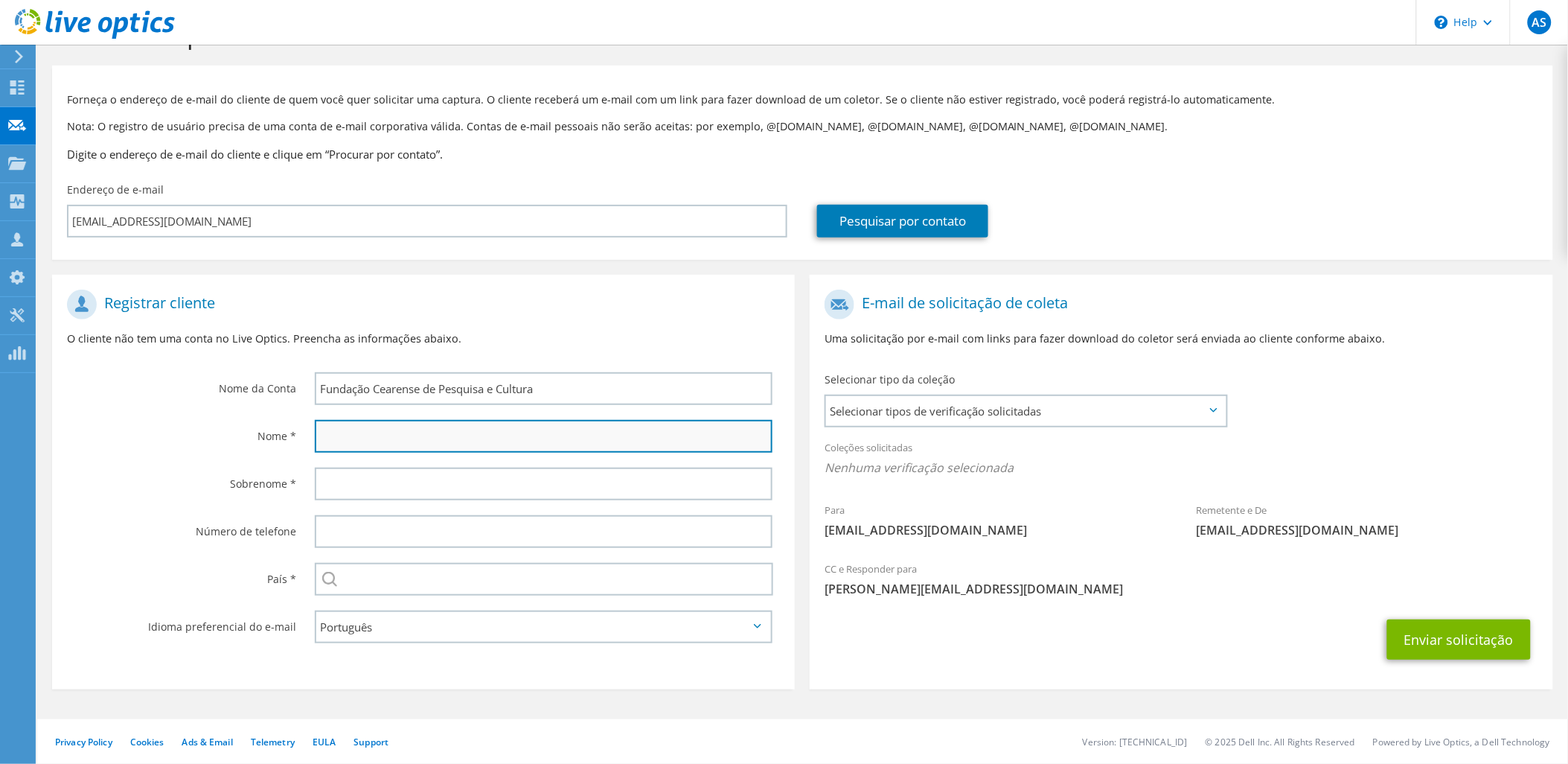
click at [371, 437] on input "text" at bounding box center [543, 436] width 458 height 33
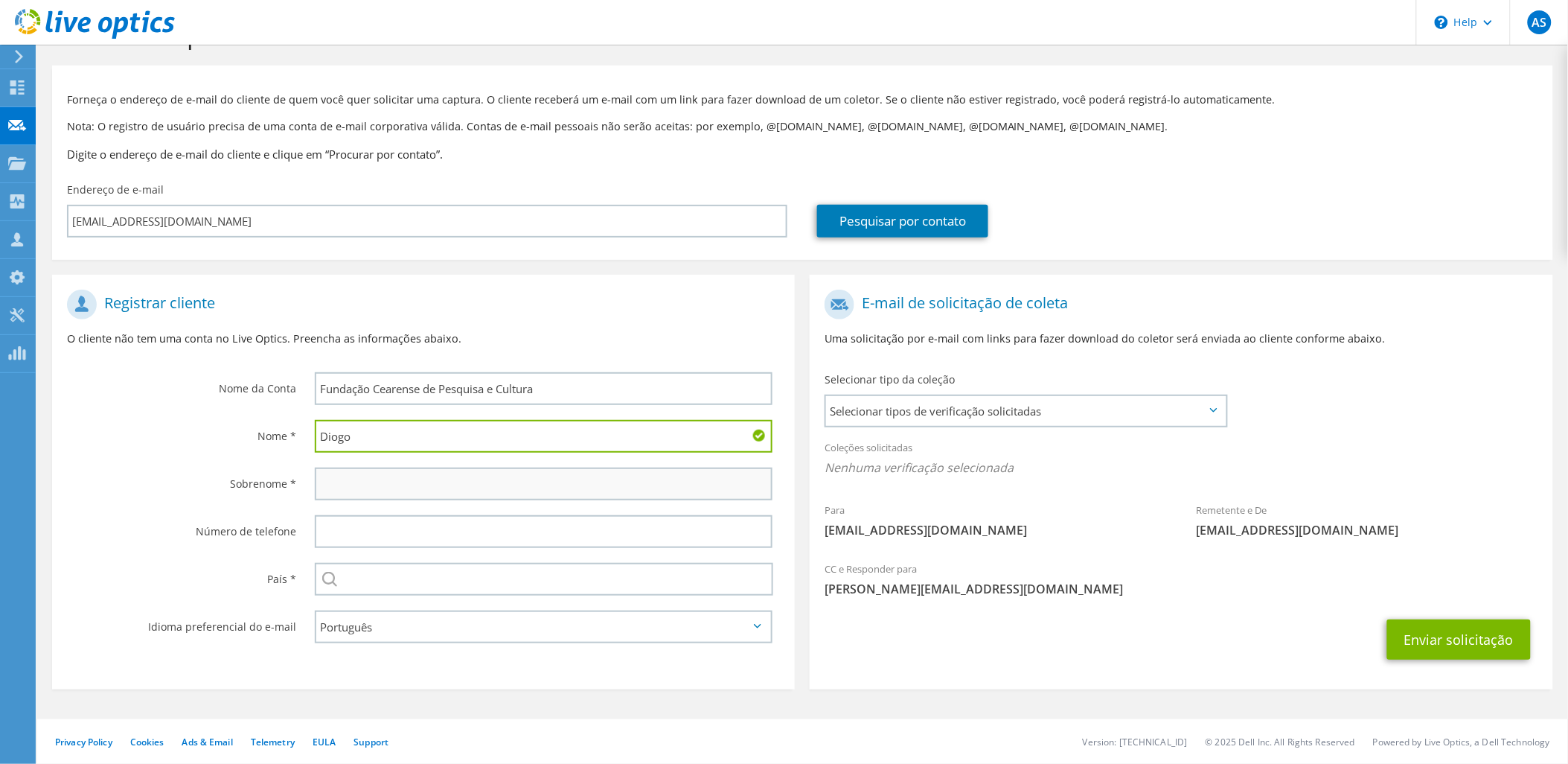
type input "Diogo"
click at [346, 478] on input "text" at bounding box center [543, 484] width 458 height 33
type input "Feitosa"
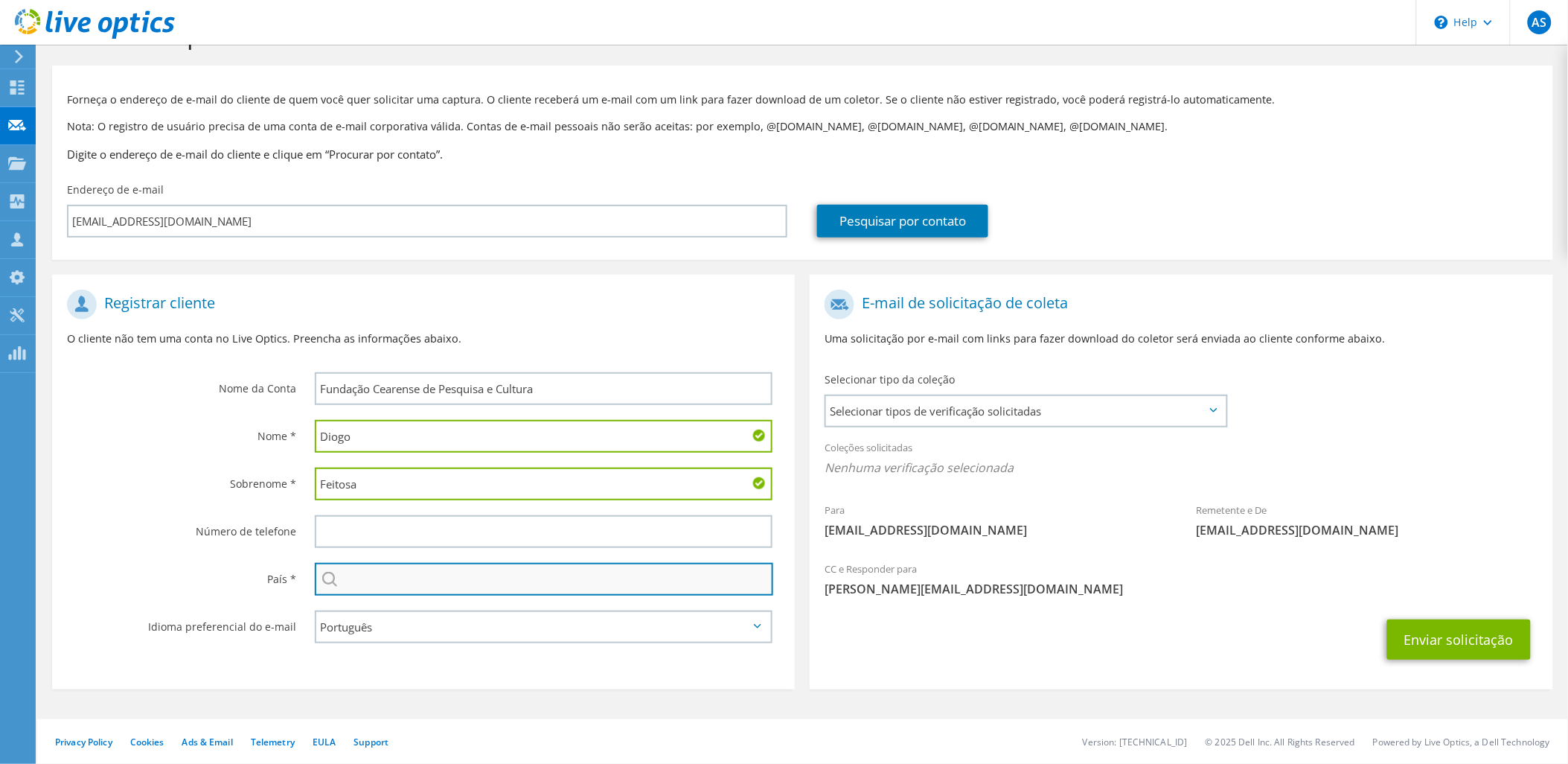
click at [407, 579] on input "text" at bounding box center [544, 579] width 459 height 33
type input "Brasil"
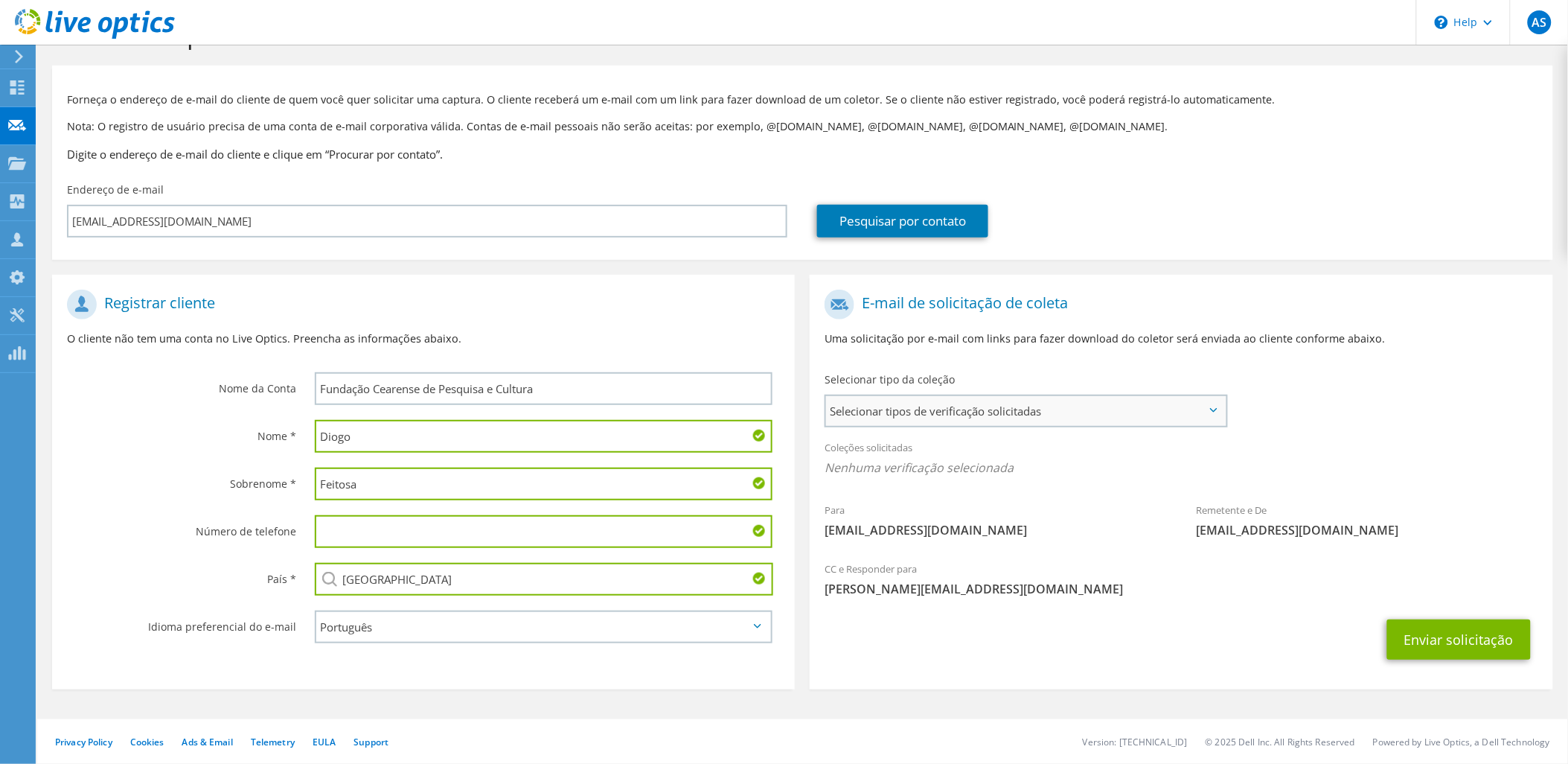
click at [1209, 410] on span "Selecionar tipos de verificação solicitadas" at bounding box center [1025, 411] width 400 height 29
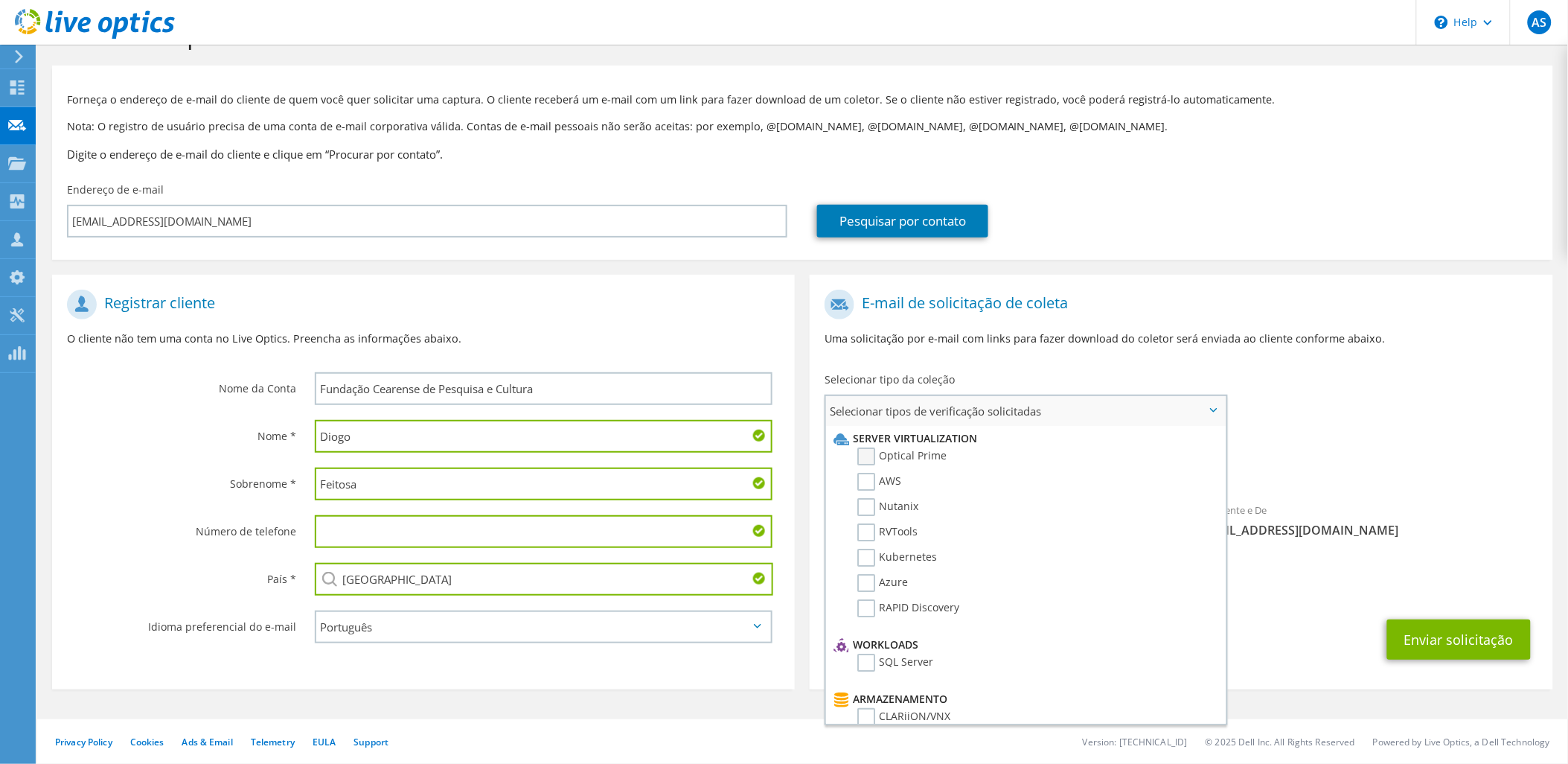
click at [869, 454] on label "Optical Prime" at bounding box center [902, 456] width 89 height 18
click at [0, 0] on input "Optical Prime" at bounding box center [0, 0] width 0 height 0
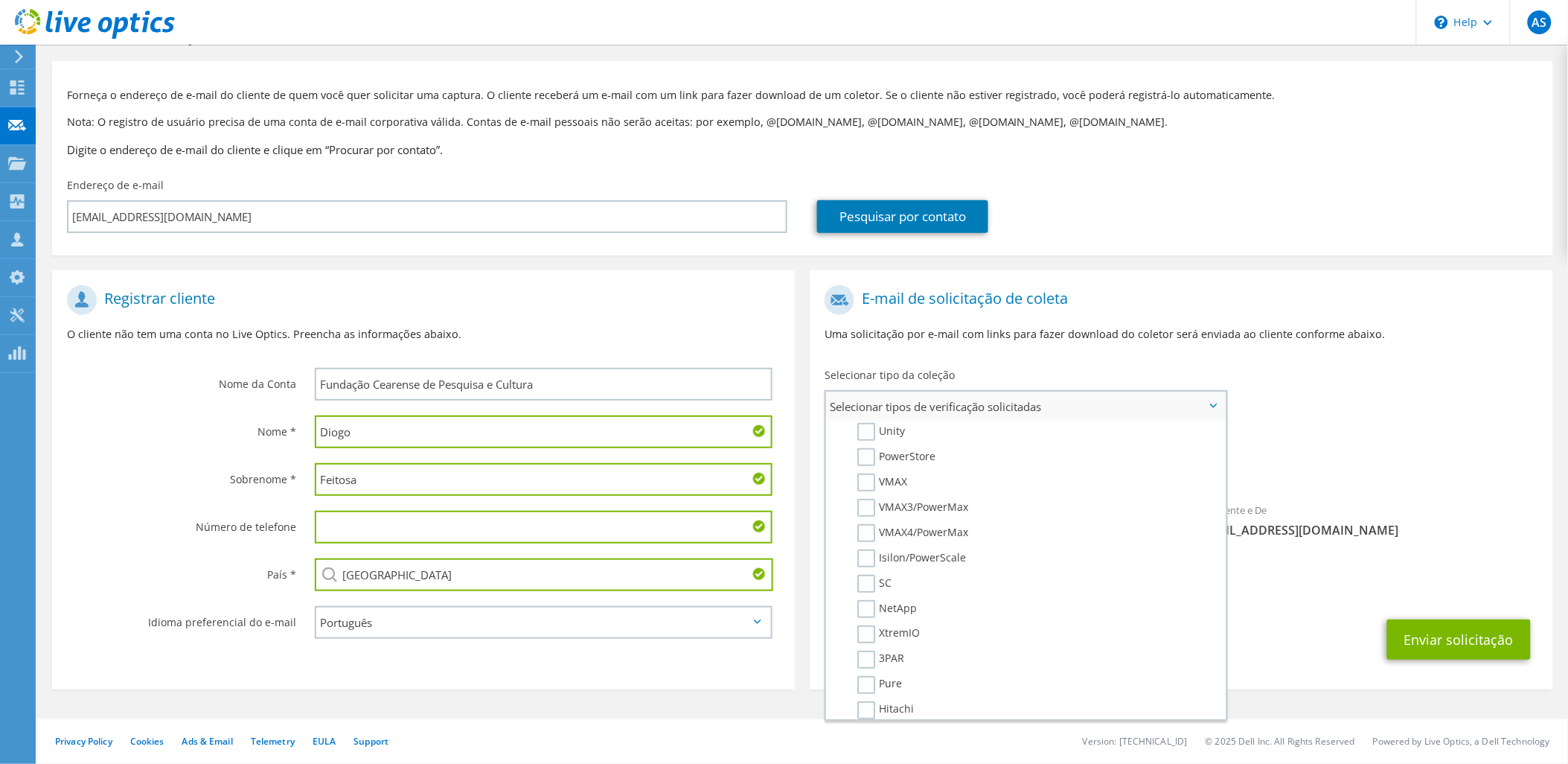
scroll to position [331, 0]
click at [868, 702] on label "IBM" at bounding box center [877, 710] width 41 height 18
click at [0, 0] on input "IBM" at bounding box center [0, 0] width 0 height 0
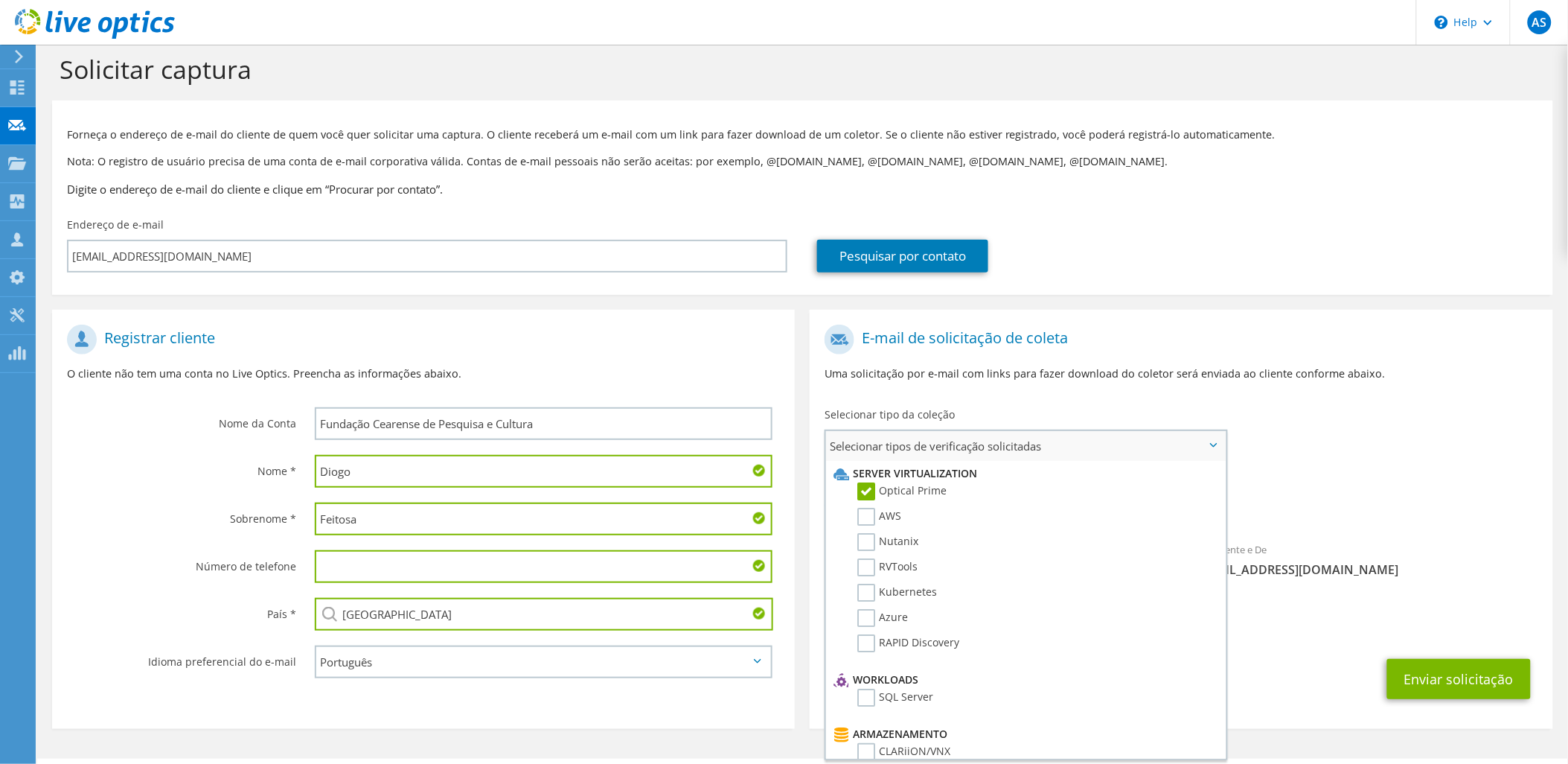
scroll to position [0, 0]
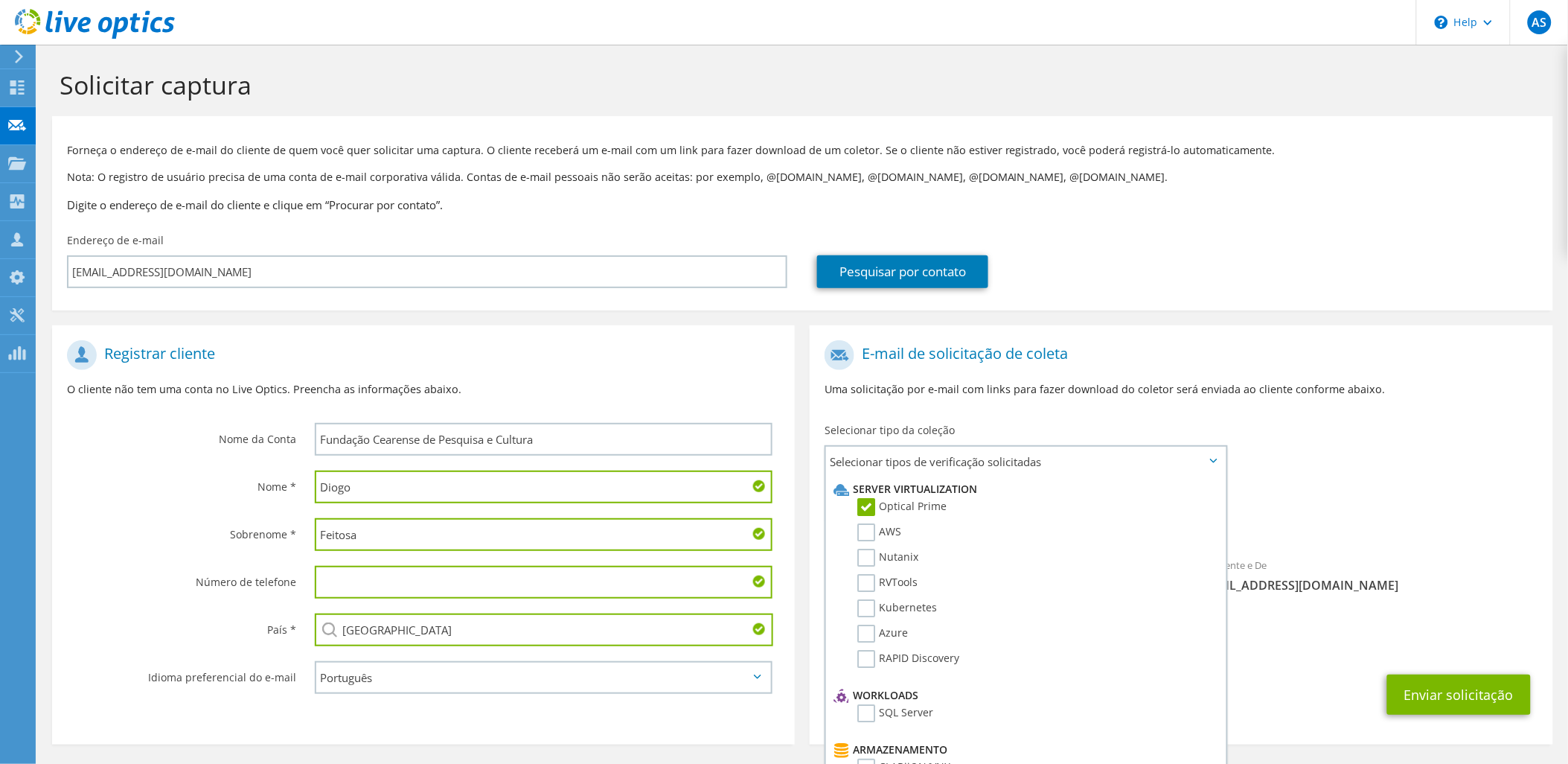
click at [1349, 460] on div "Para diogo.feitosa@great.ufc.br Remetente e De liveoptics@liveoptics.com" at bounding box center [1181, 470] width 743 height 275
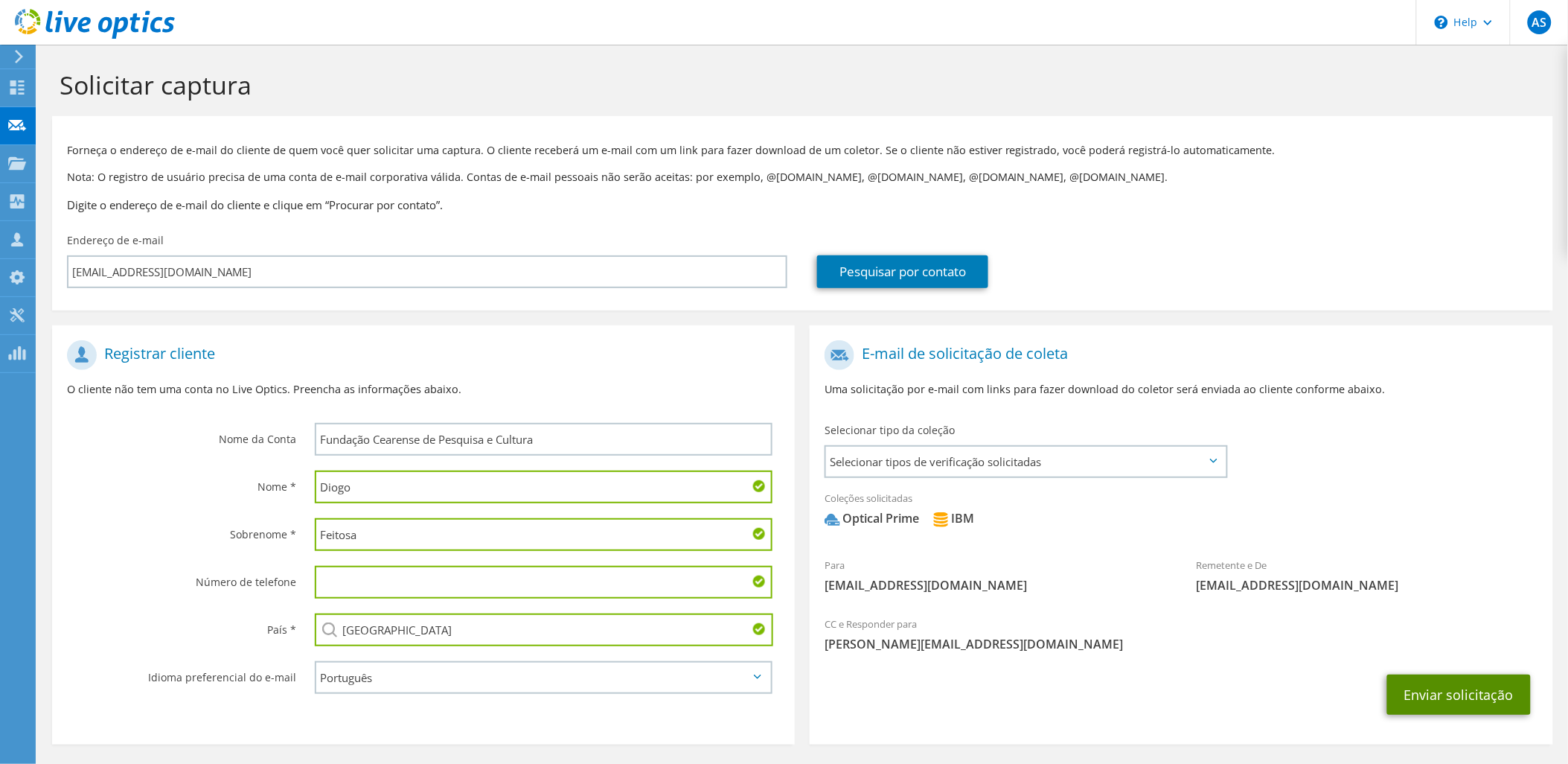
click at [1442, 688] on button "Enviar solicitação" at bounding box center [1459, 695] width 144 height 40
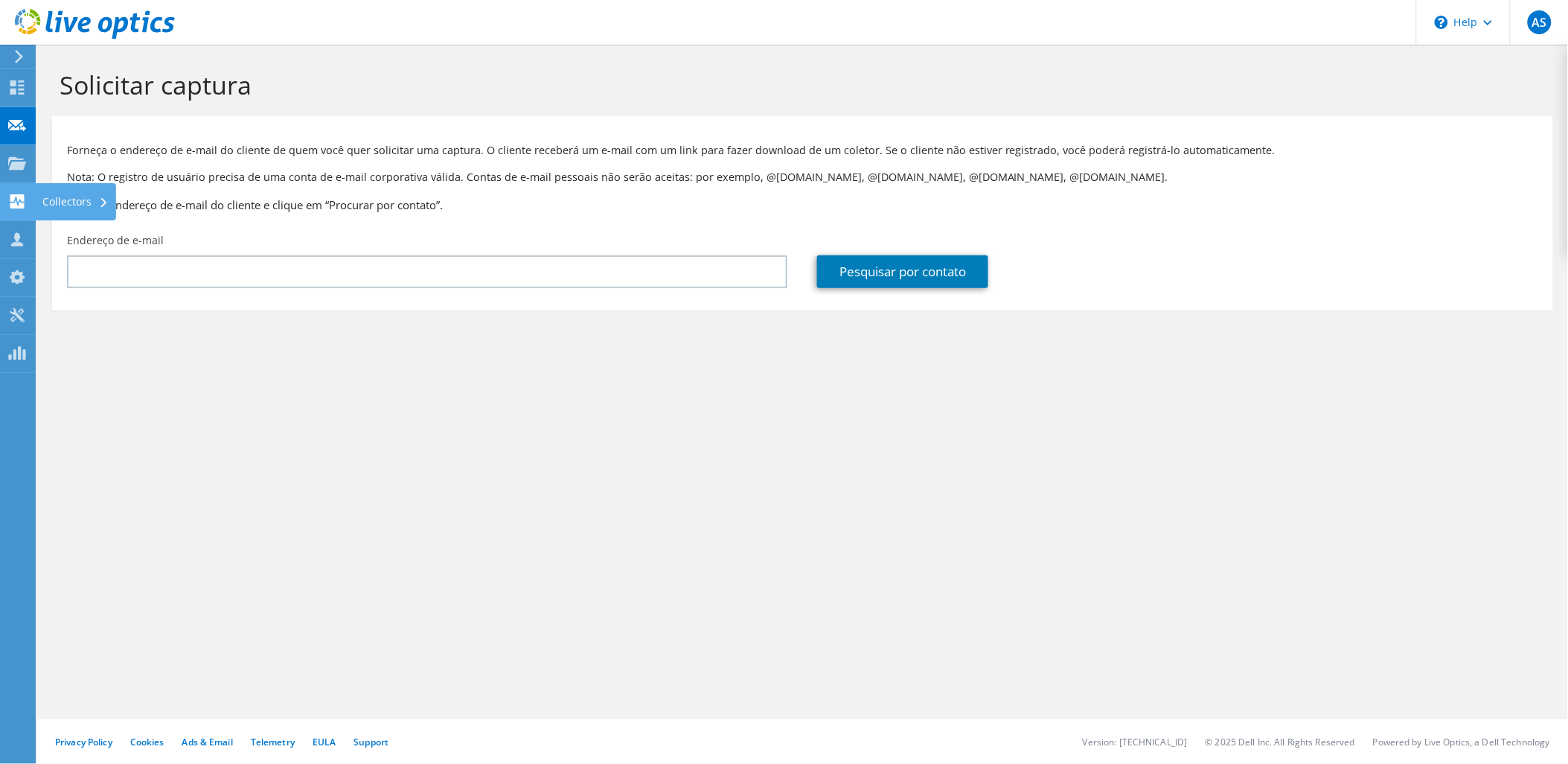
click at [18, 199] on use at bounding box center [17, 201] width 14 height 14
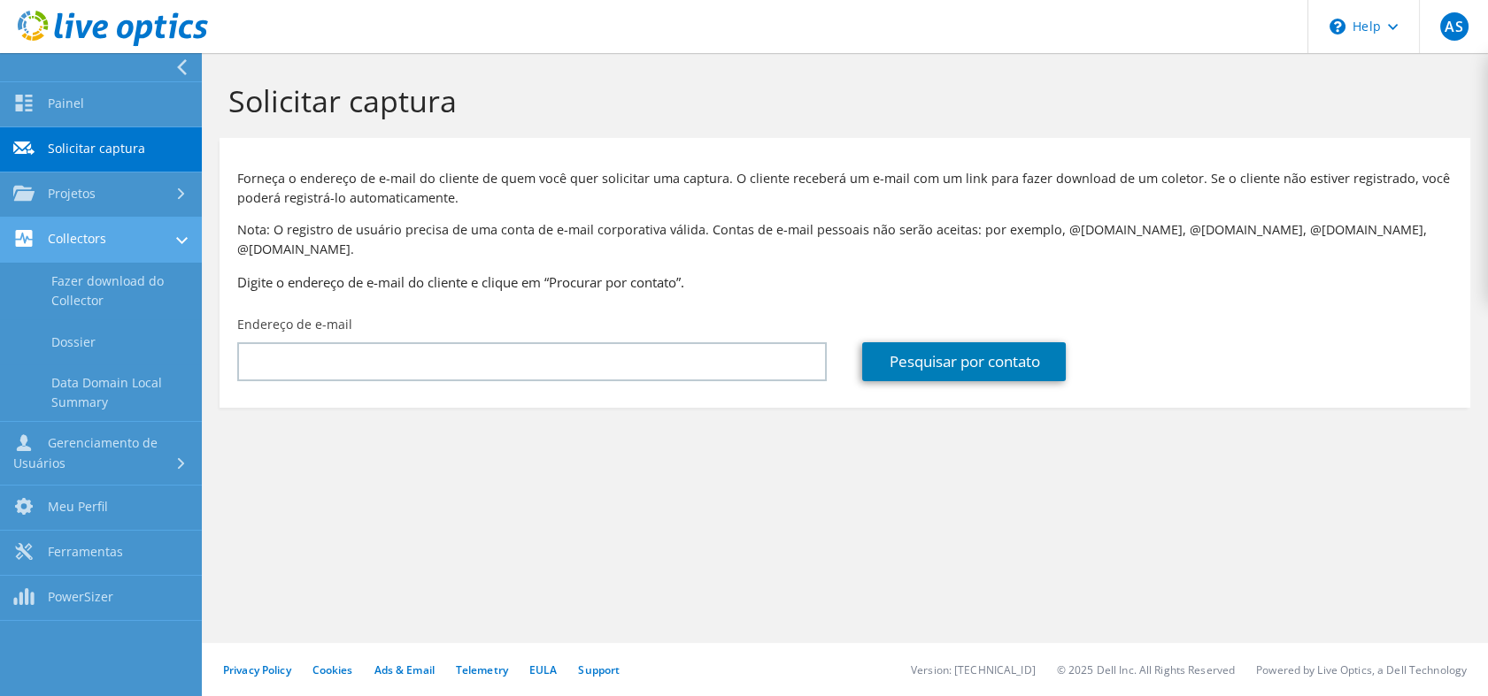
click at [102, 238] on link "Collectors" at bounding box center [101, 240] width 202 height 45
click at [131, 234] on link "Collectors" at bounding box center [101, 240] width 202 height 45
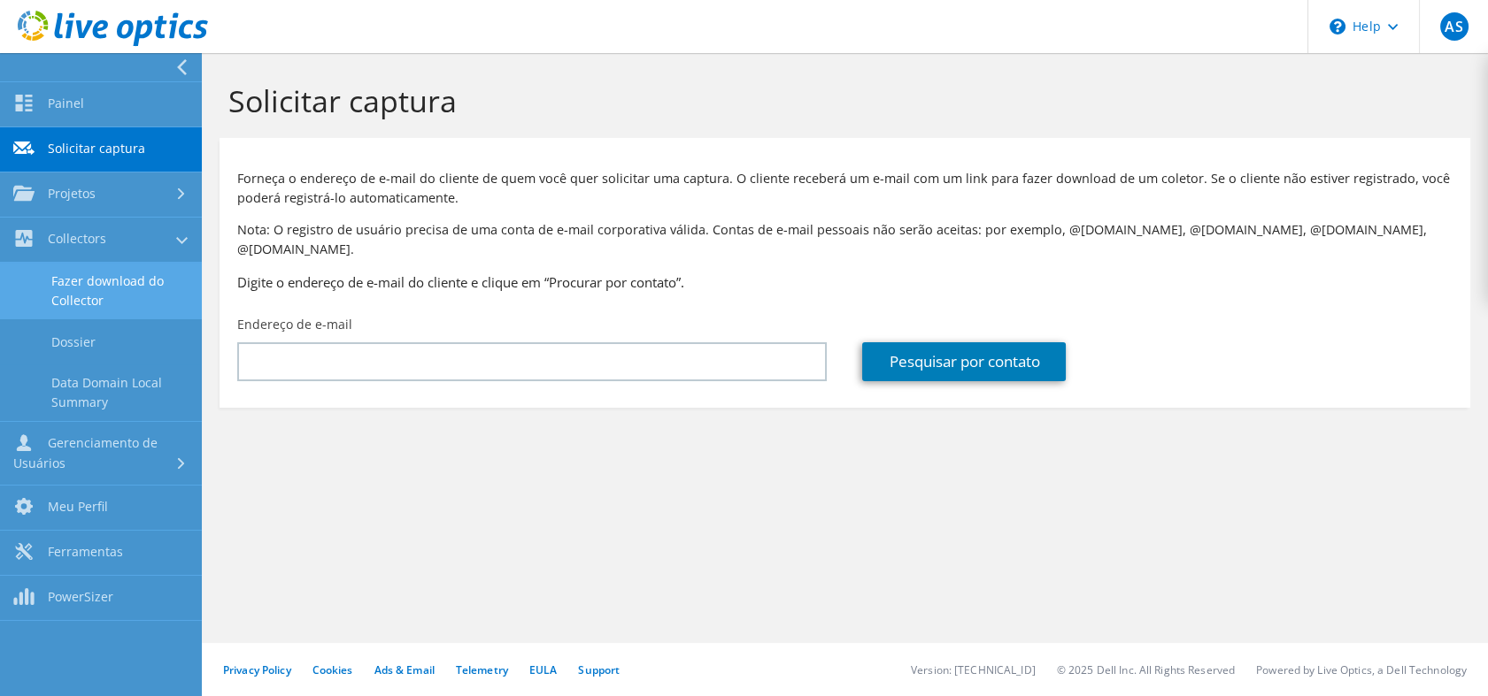
click at [119, 281] on link "Fazer download do Collector" at bounding box center [101, 291] width 202 height 57
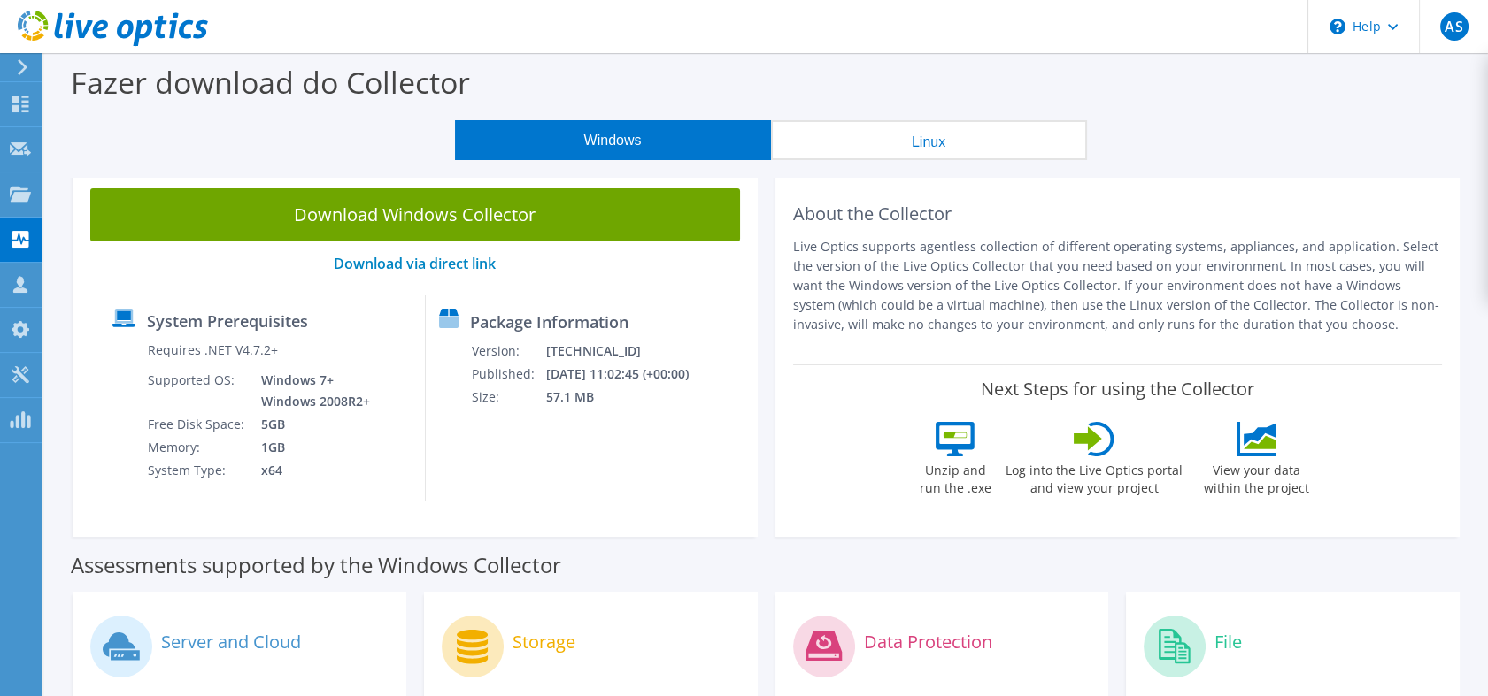
click at [927, 136] on button "Linux" at bounding box center [929, 140] width 316 height 40
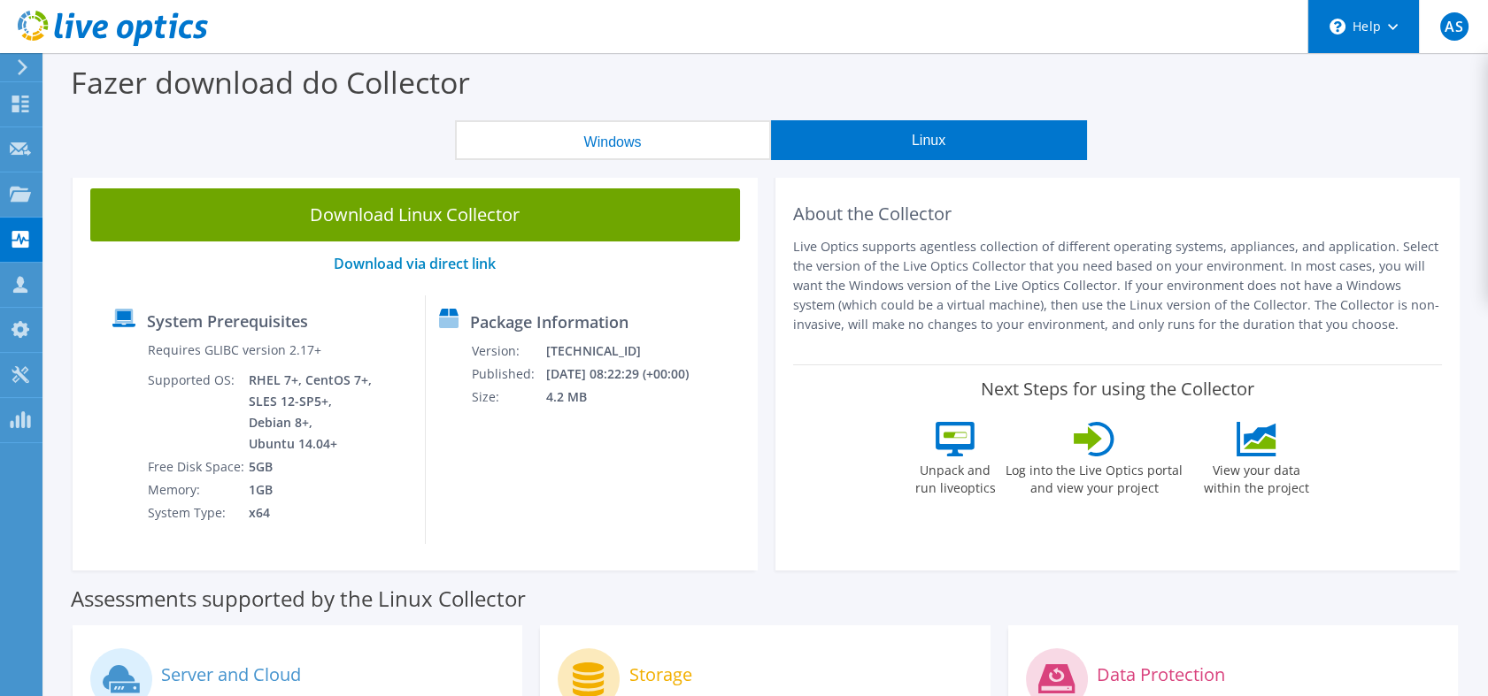
click at [1377, 24] on div "\n Help" at bounding box center [1362, 26] width 111 height 53
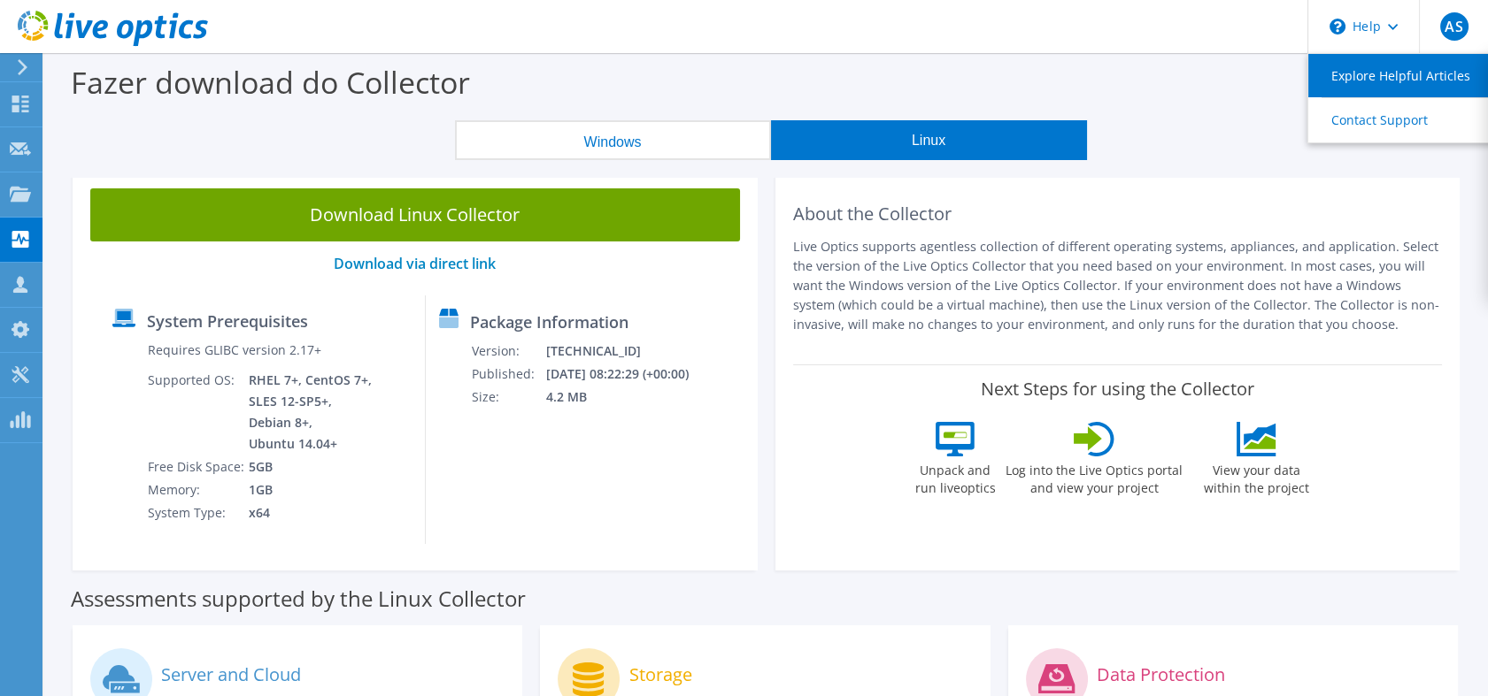
click at [1384, 73] on link "Explore Helpful Articles" at bounding box center [1406, 75] width 197 height 43
